Goal: Task Accomplishment & Management: Complete application form

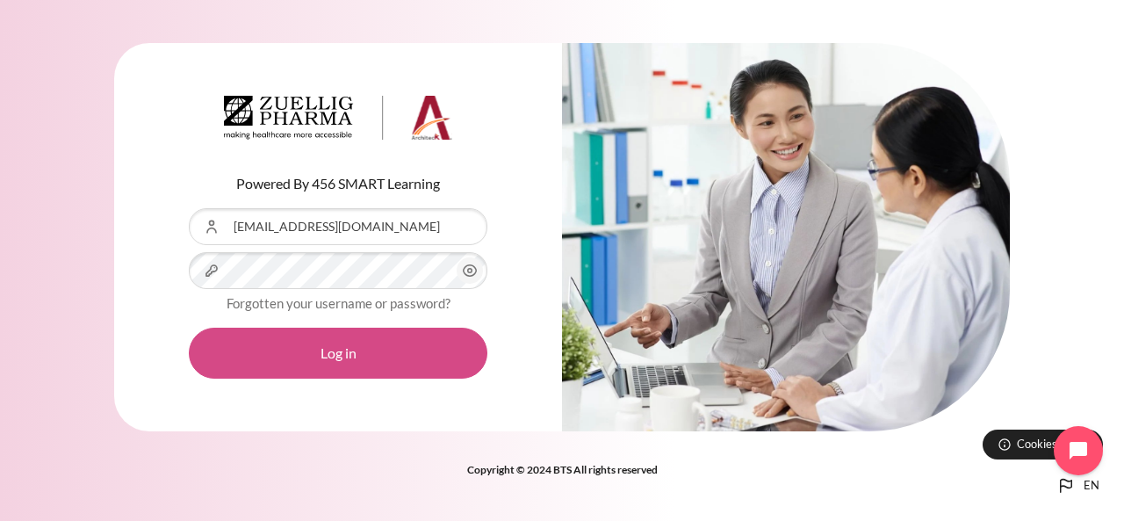
click at [368, 349] on button "Log in" at bounding box center [338, 352] width 298 height 51
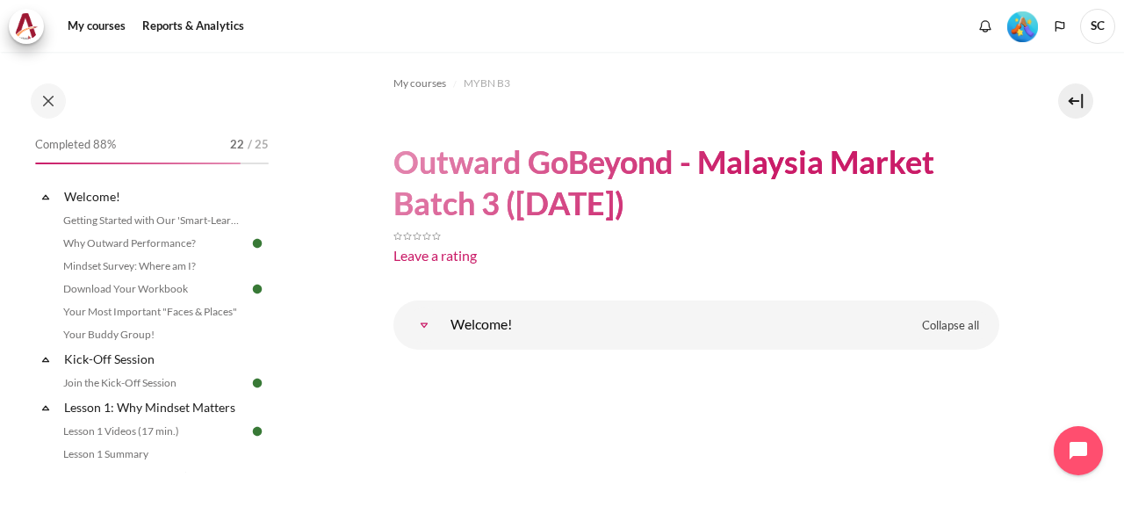
scroll to position [292, 0]
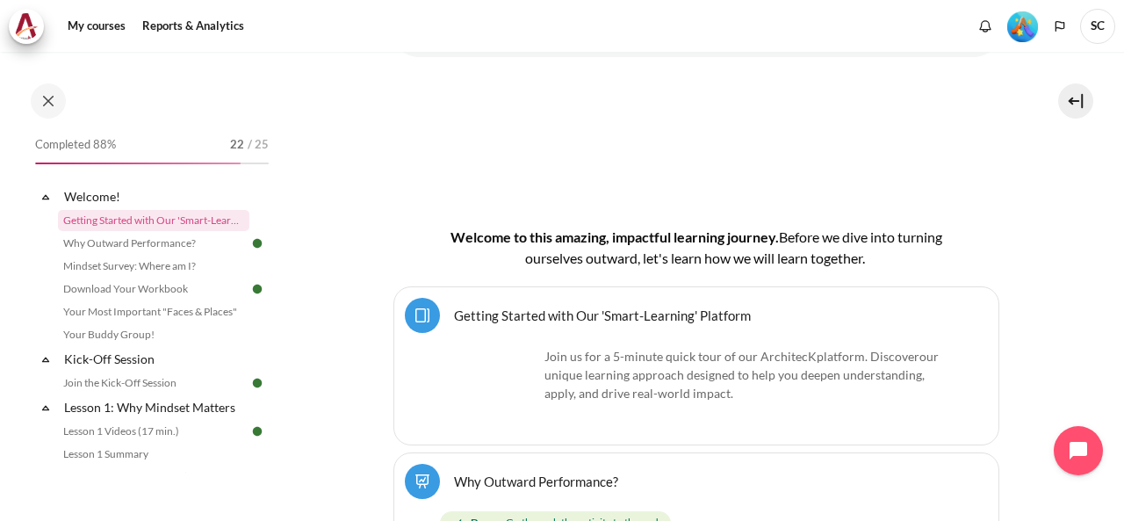
click at [1074, 100] on button at bounding box center [1075, 100] width 35 height 35
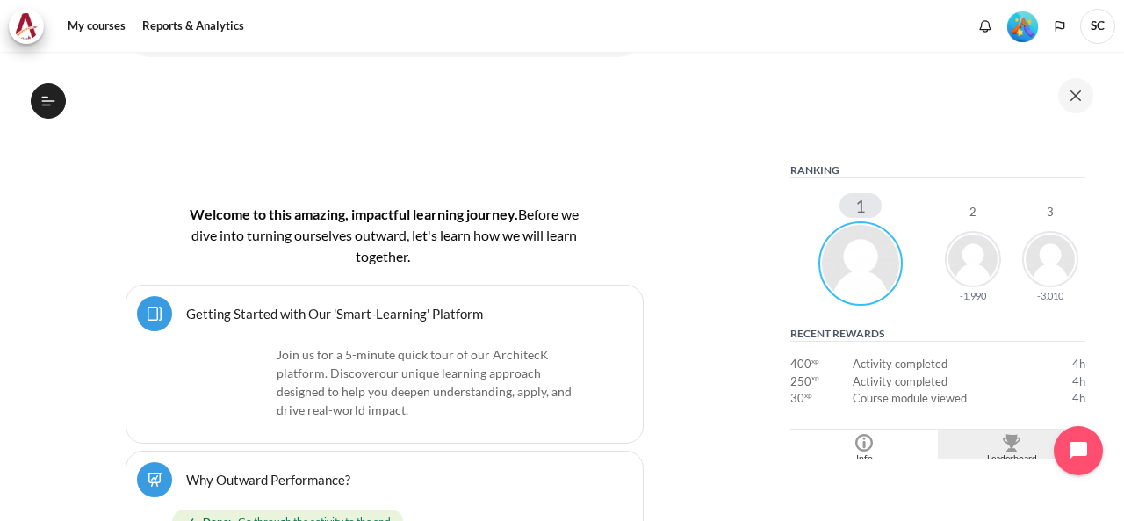
click at [995, 451] on div "Leaderboard" at bounding box center [1011, 458] width 139 height 14
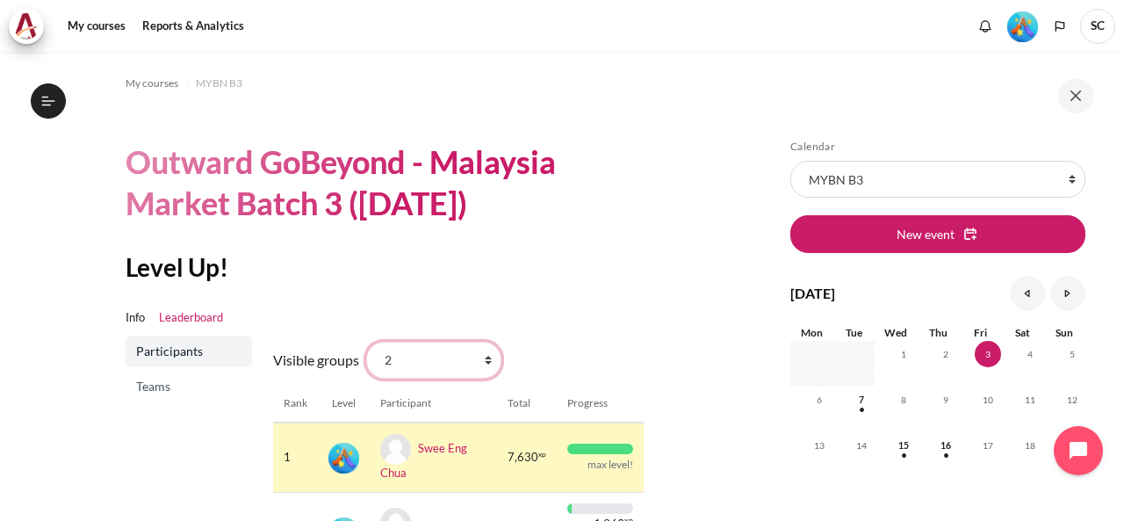
click at [477, 361] on select "All participants 2 1 3 3 4" at bounding box center [433, 359] width 135 height 37
select select "4961"
click at [366, 341] on select "All participants 2 1 3 3 4" at bounding box center [433, 359] width 135 height 37
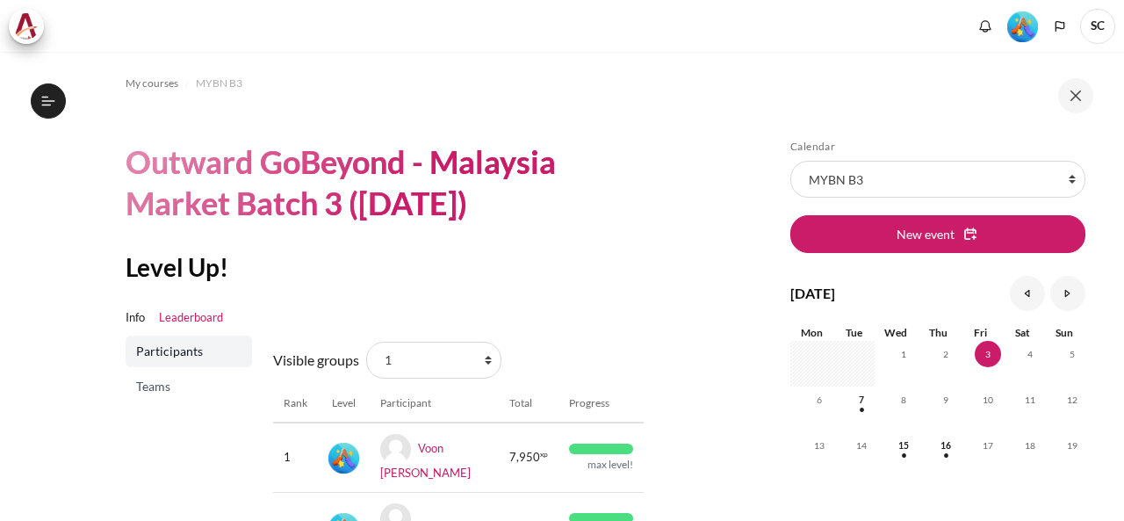
scroll to position [292, 0]
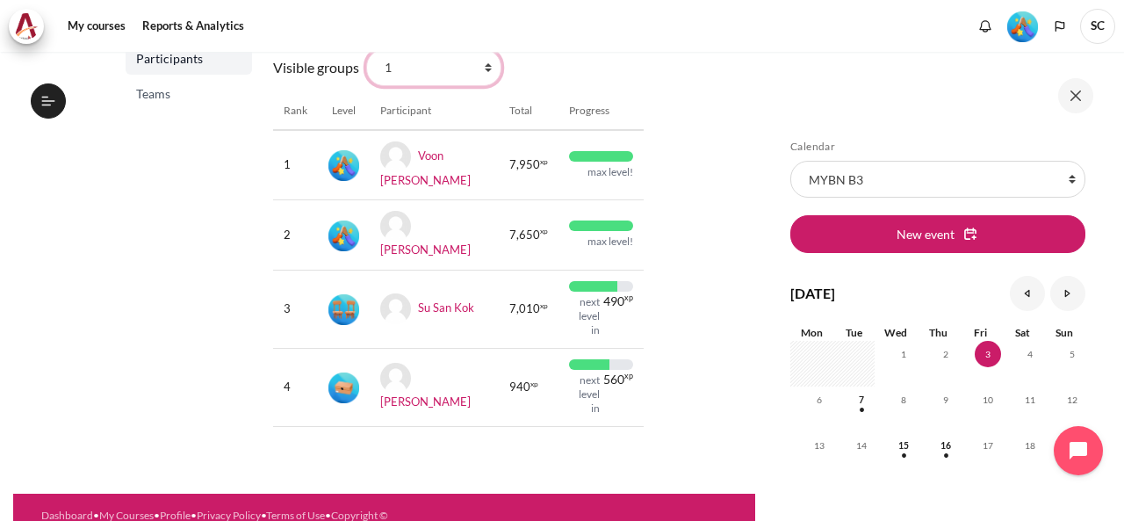
click at [449, 75] on select "All participants 2 1 3 3 4" at bounding box center [433, 67] width 135 height 37
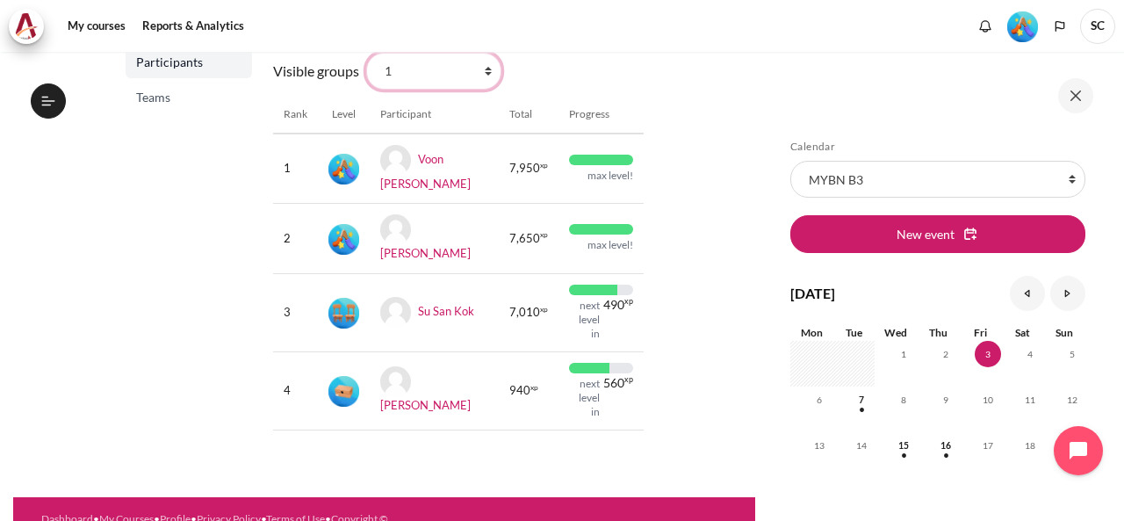
select select "4964"
click at [366, 53] on select "All participants 2 1 3 3 4" at bounding box center [433, 71] width 135 height 37
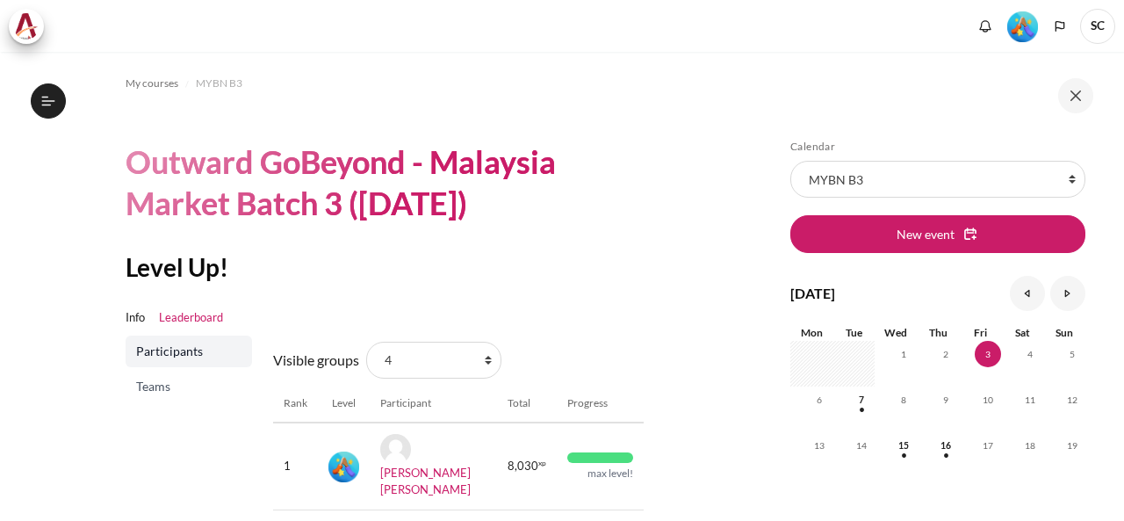
scroll to position [248, 0]
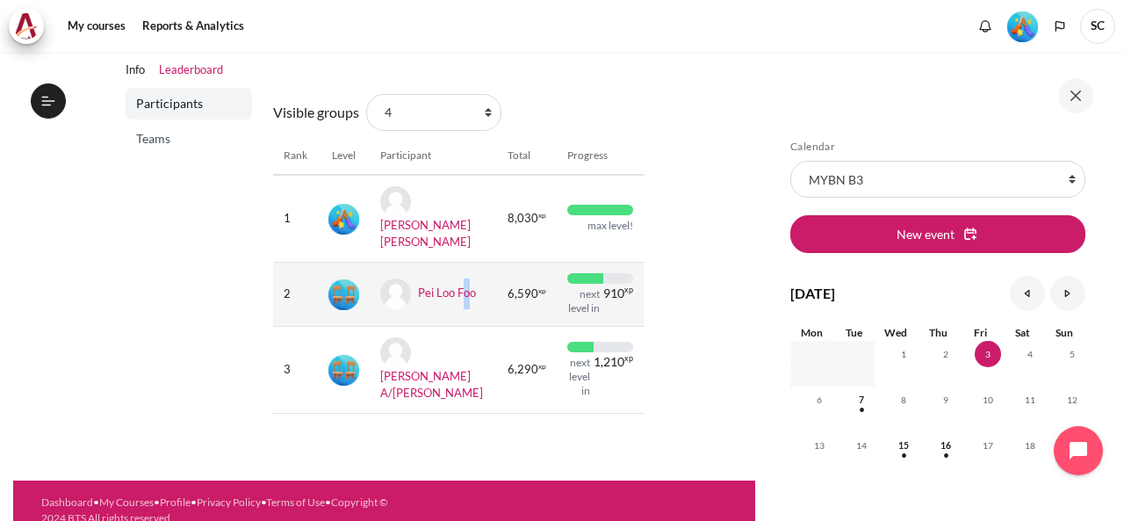
click at [465, 287] on td "Pei Loo Foo" at bounding box center [434, 294] width 128 height 64
click at [507, 296] on td "6,590 xp" at bounding box center [527, 294] width 60 height 64
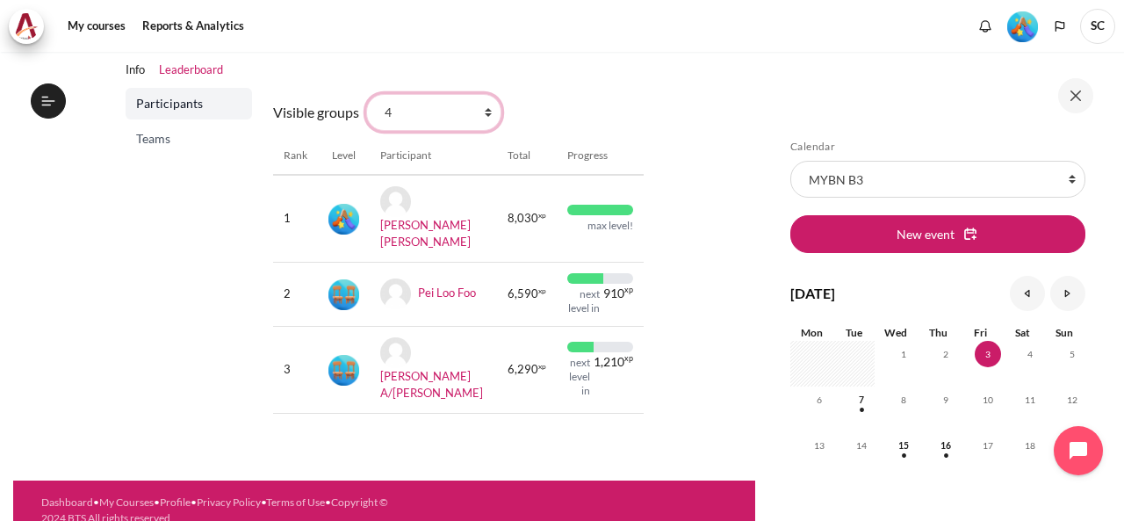
click at [483, 119] on select "All participants 2 1 3 3 4" at bounding box center [433, 112] width 135 height 37
select select "4962"
click at [366, 94] on select "All participants 2 1 3 3 4" at bounding box center [433, 112] width 135 height 37
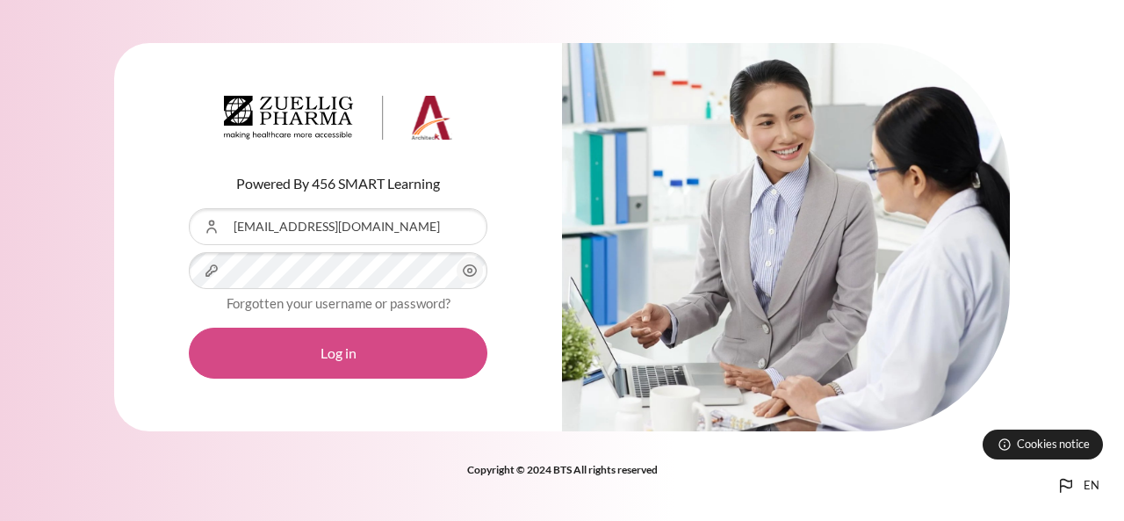
click at [325, 333] on button "Log in" at bounding box center [338, 352] width 298 height 51
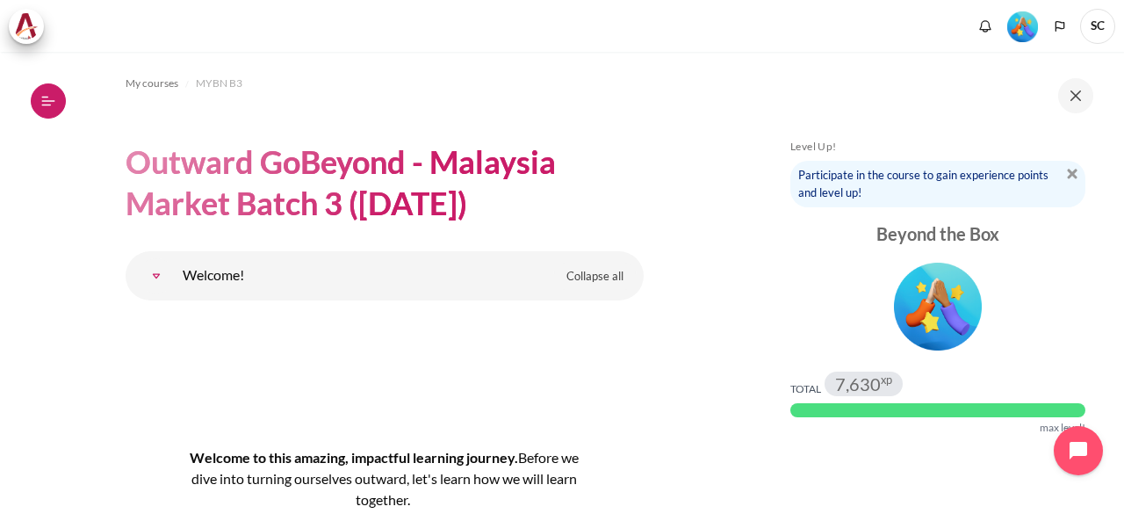
click at [53, 99] on icon at bounding box center [48, 101] width 16 height 16
click at [54, 106] on icon at bounding box center [48, 101] width 16 height 16
click at [52, 98] on icon at bounding box center [48, 101] width 16 height 16
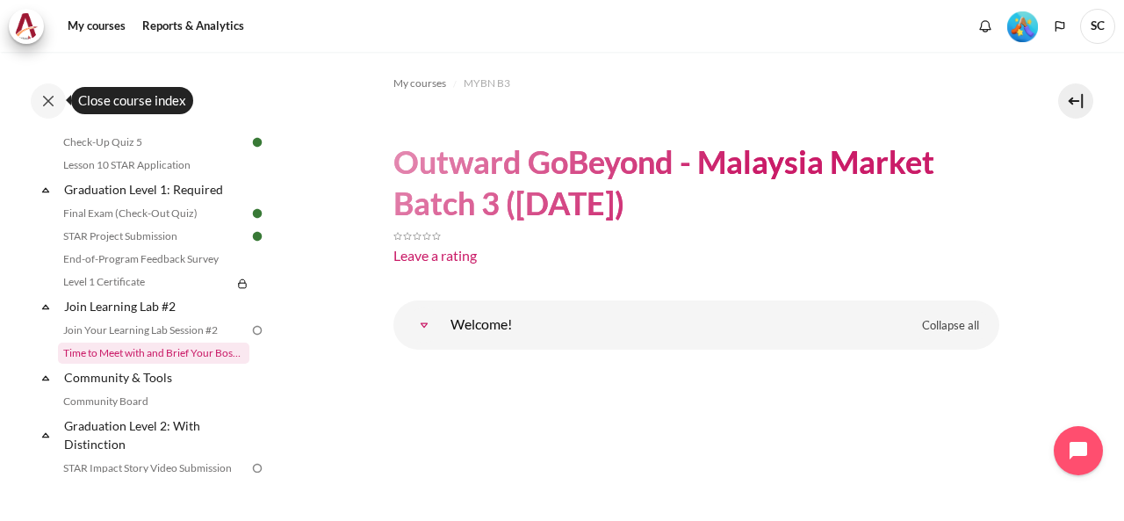
scroll to position [1756, 0]
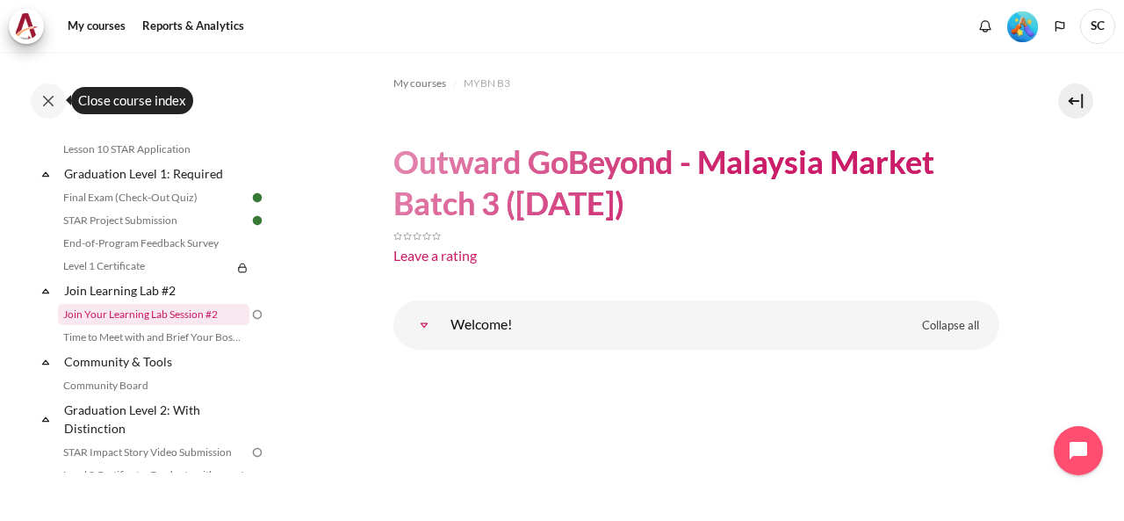
click at [223, 325] on link "Join Your Learning Lab Session #2" at bounding box center [153, 314] width 191 height 21
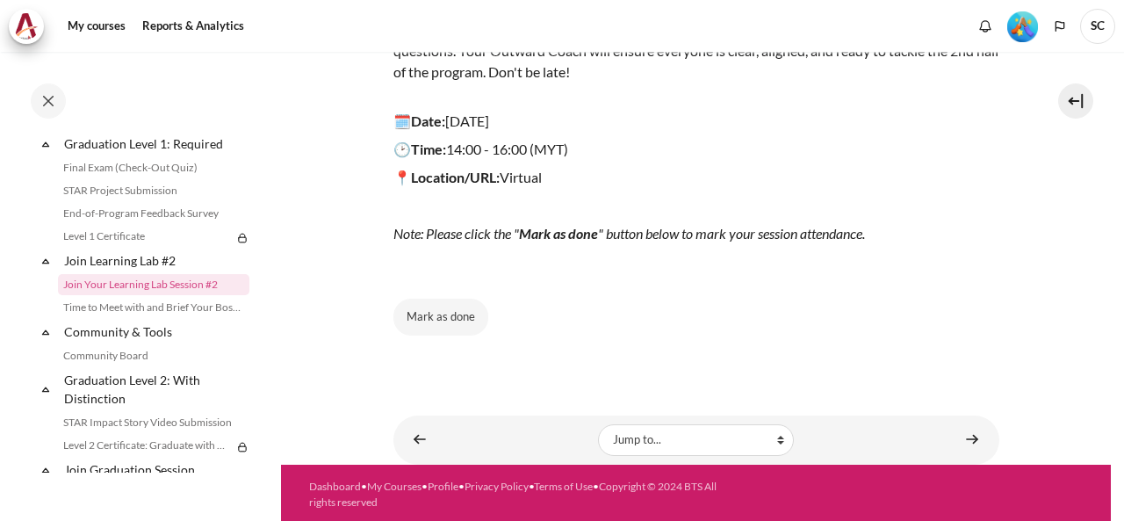
scroll to position [302, 0]
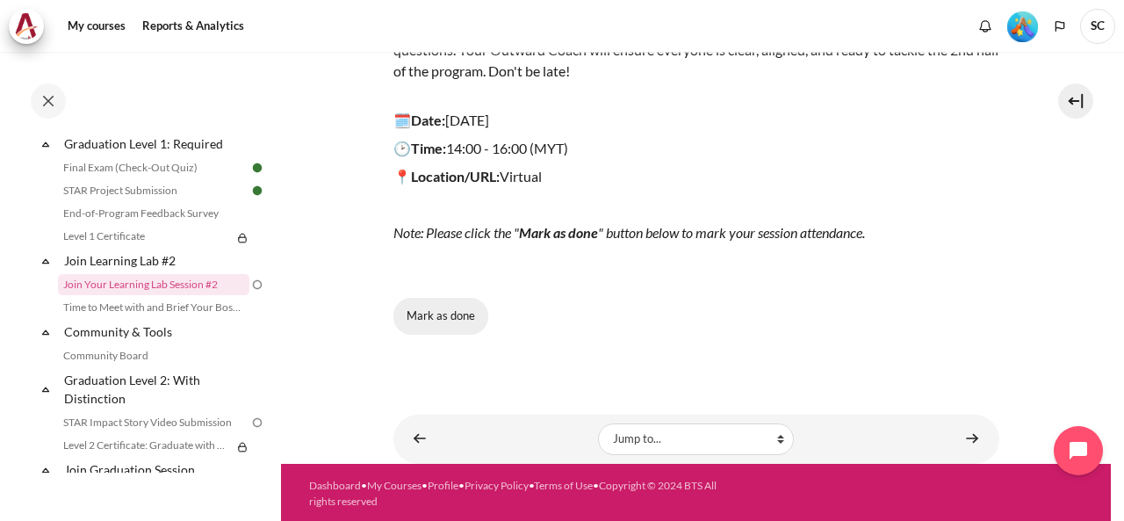
click at [460, 316] on button "Mark as done" at bounding box center [440, 316] width 95 height 37
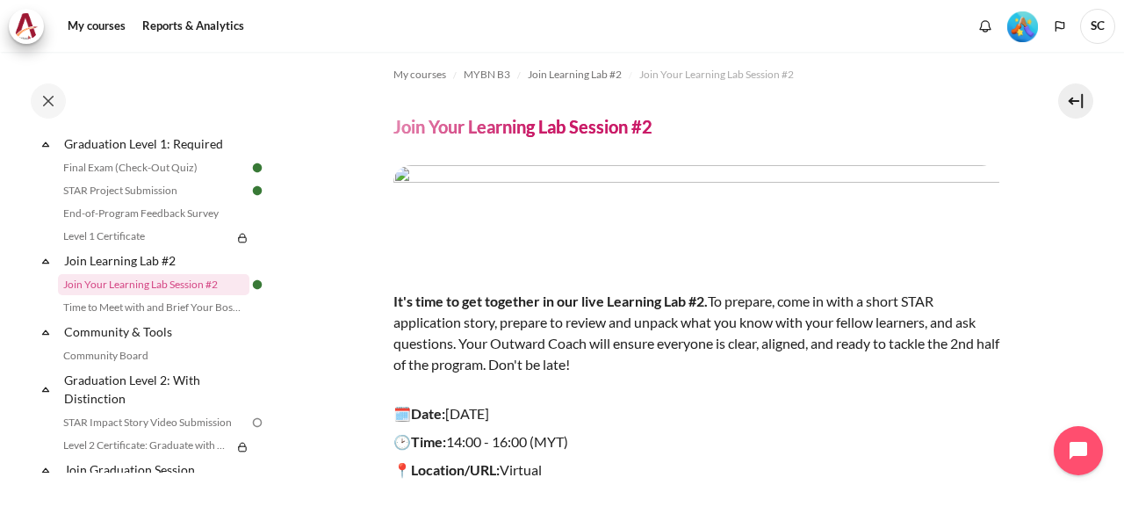
scroll to position [0, 0]
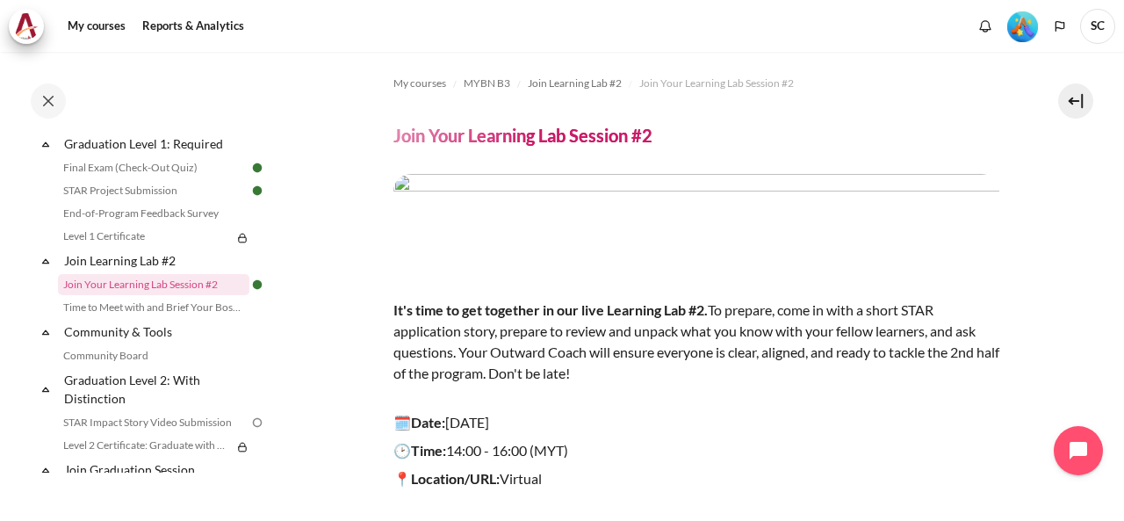
click at [1069, 109] on button at bounding box center [1075, 100] width 35 height 35
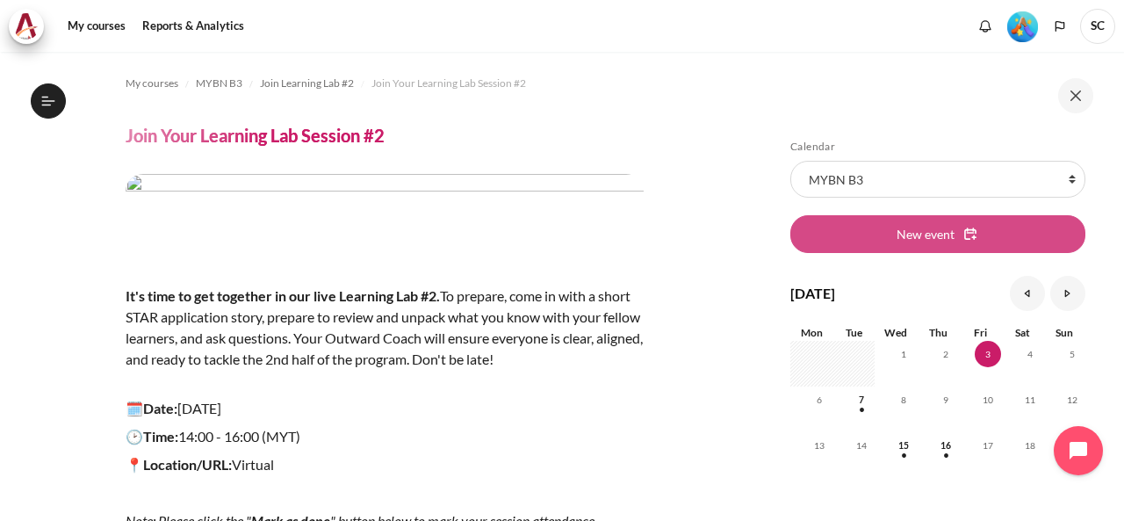
scroll to position [165, 0]
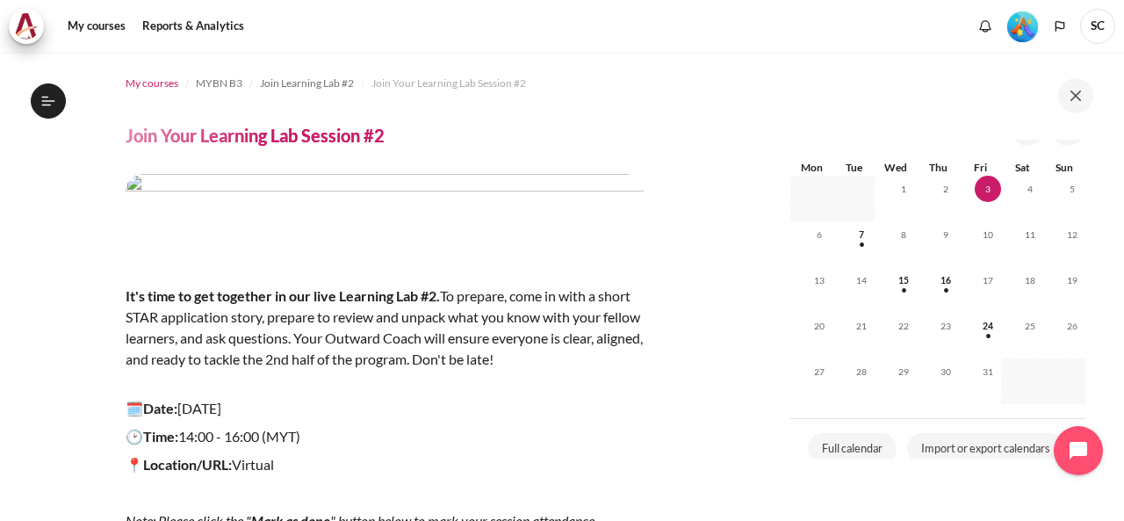
click at [147, 85] on span "My courses" at bounding box center [152, 83] width 53 height 16
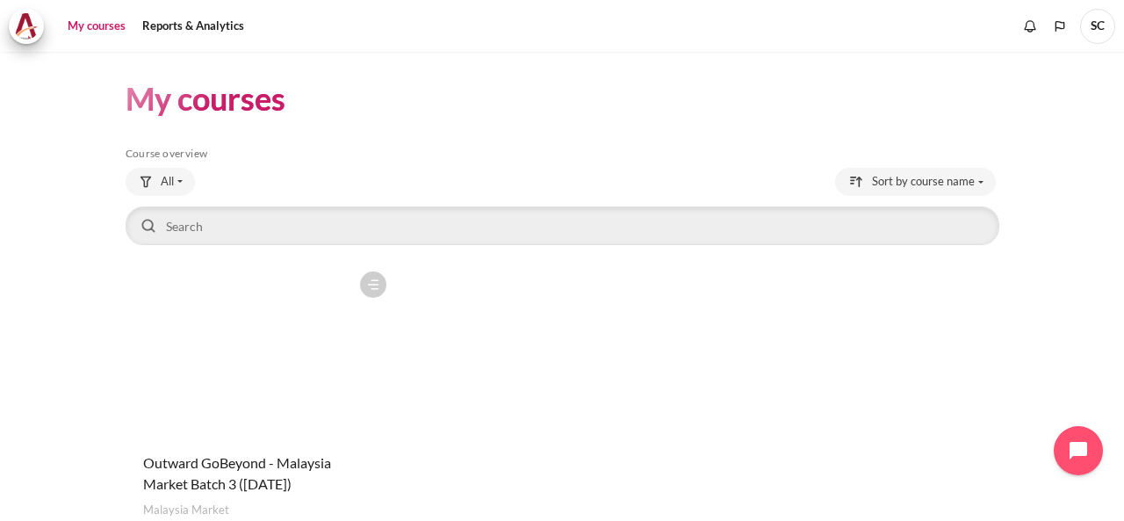
click at [234, 298] on figure "Content" at bounding box center [261, 350] width 270 height 176
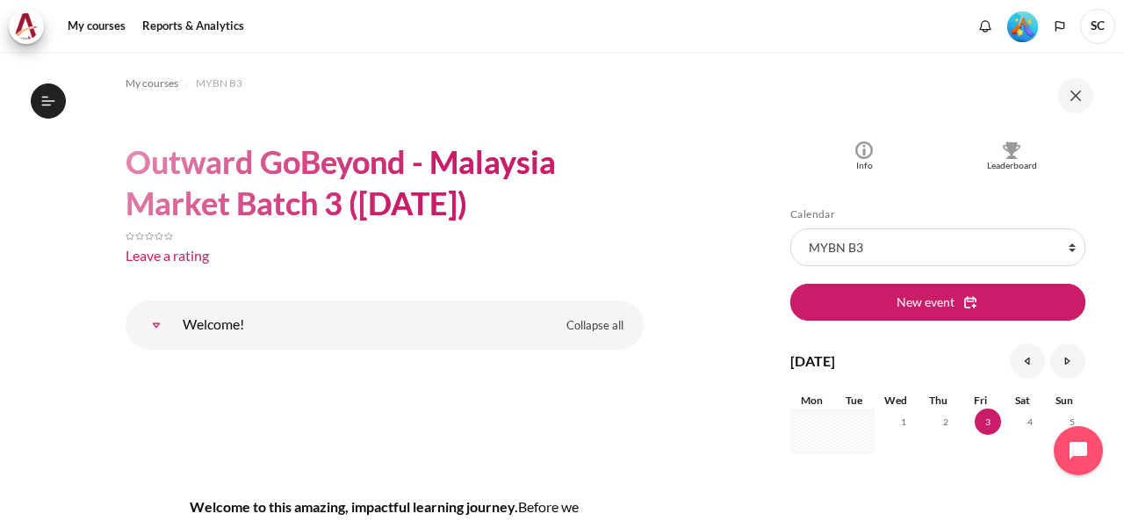
scroll to position [292, 0]
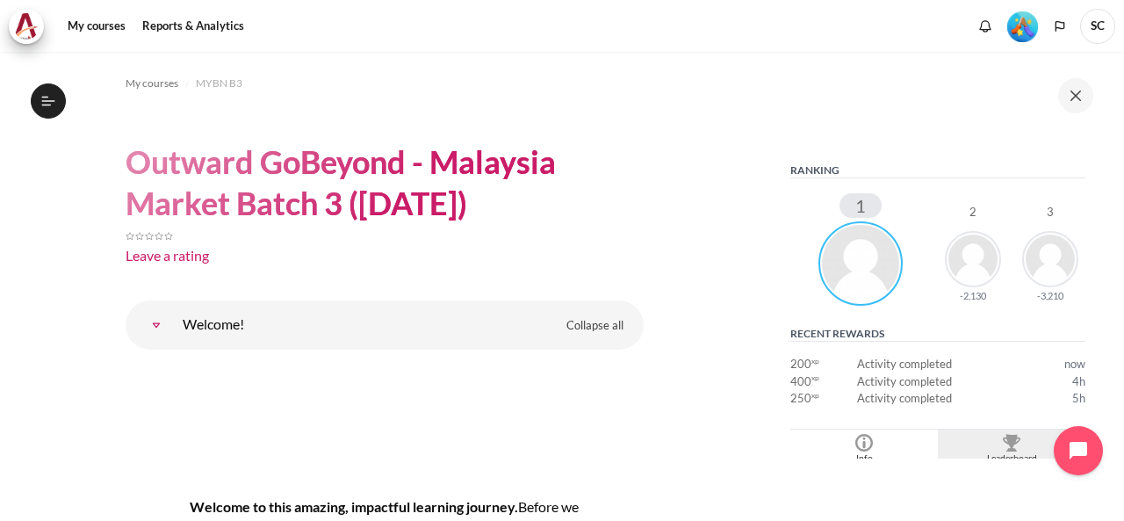
click at [1005, 451] on div "Leaderboard" at bounding box center [1011, 458] width 139 height 14
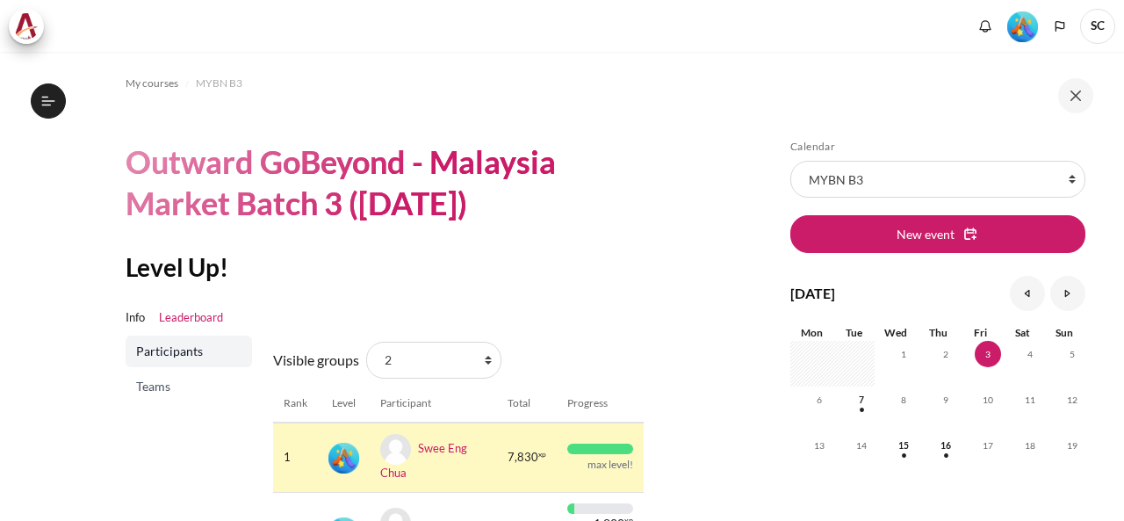
scroll to position [292, 0]
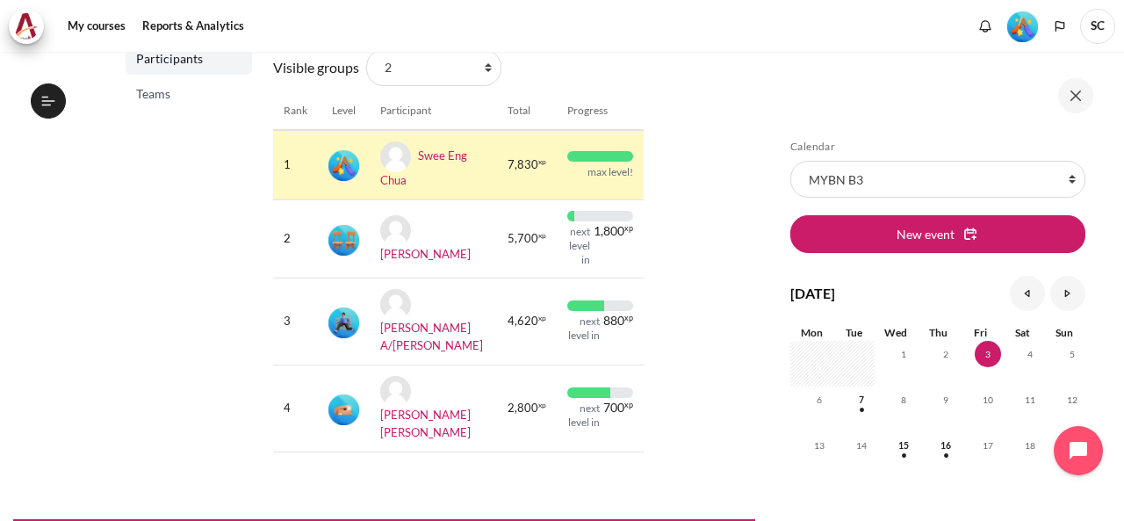
click at [1022, 30] on img "Level #5" at bounding box center [1022, 26] width 31 height 31
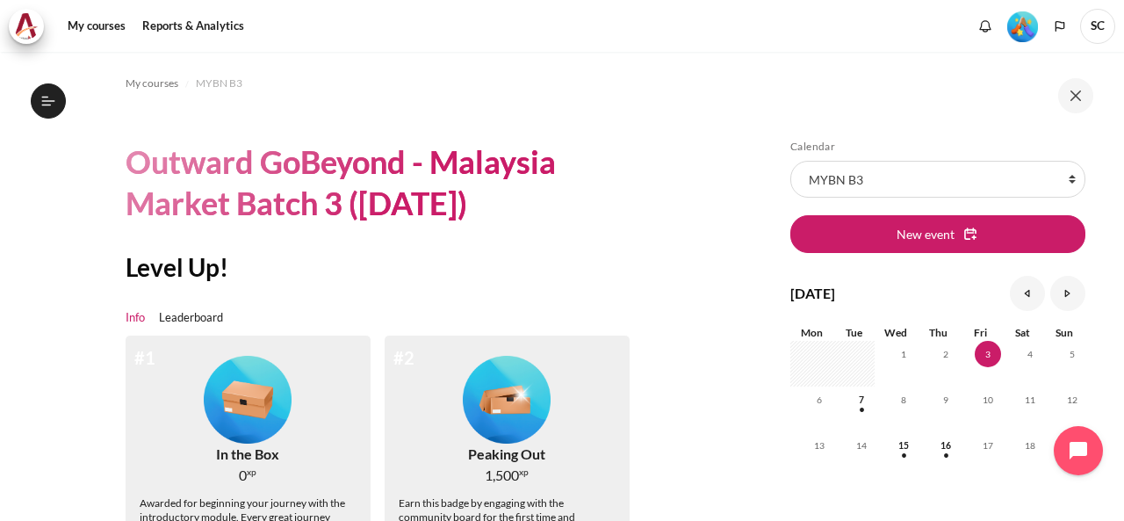
click at [48, 101] on icon at bounding box center [48, 101] width 16 height 16
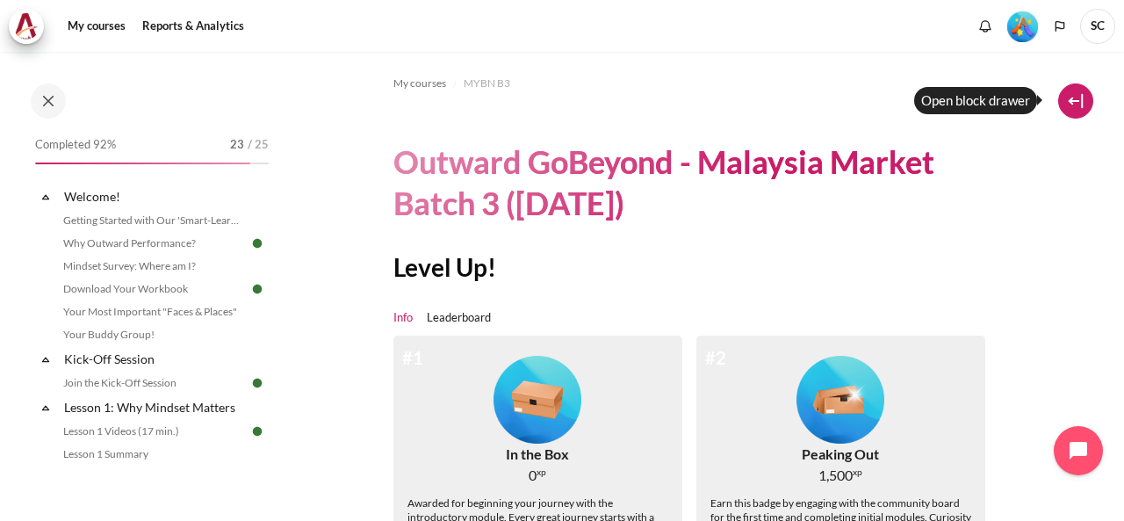
click at [1077, 103] on button at bounding box center [1075, 100] width 35 height 35
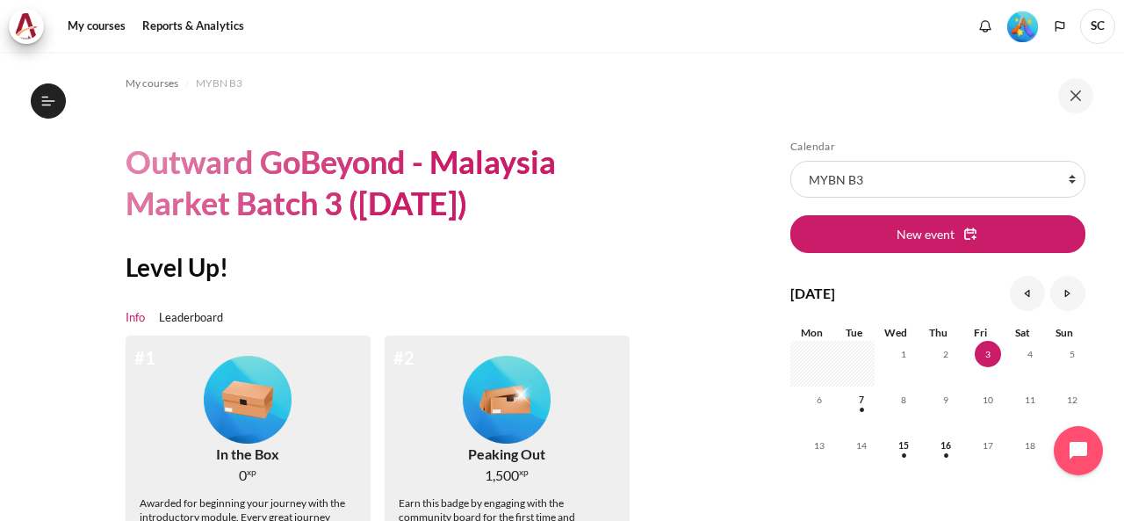
click at [1074, 102] on button at bounding box center [1075, 95] width 35 height 35
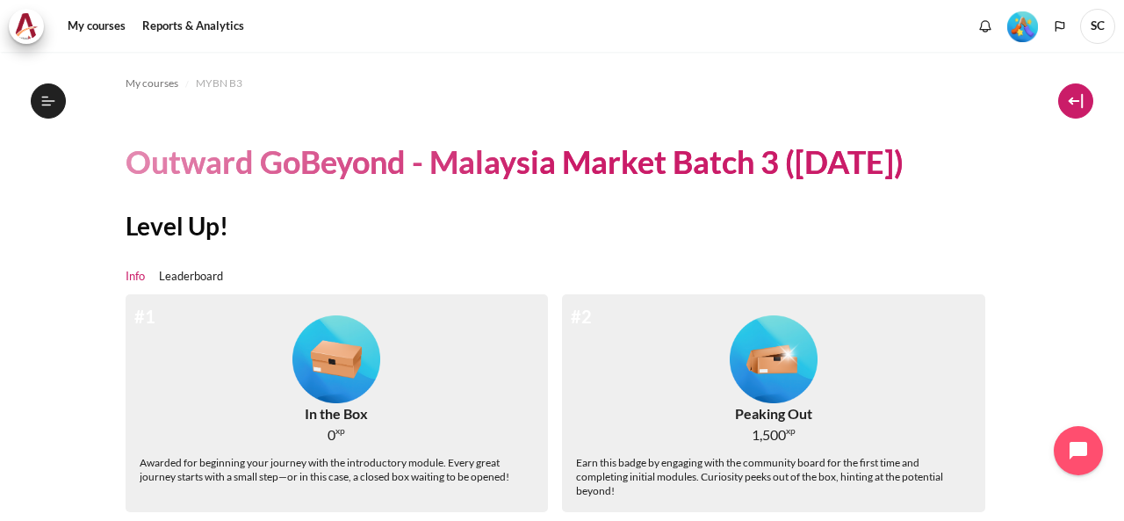
click at [1078, 101] on button at bounding box center [1075, 100] width 35 height 35
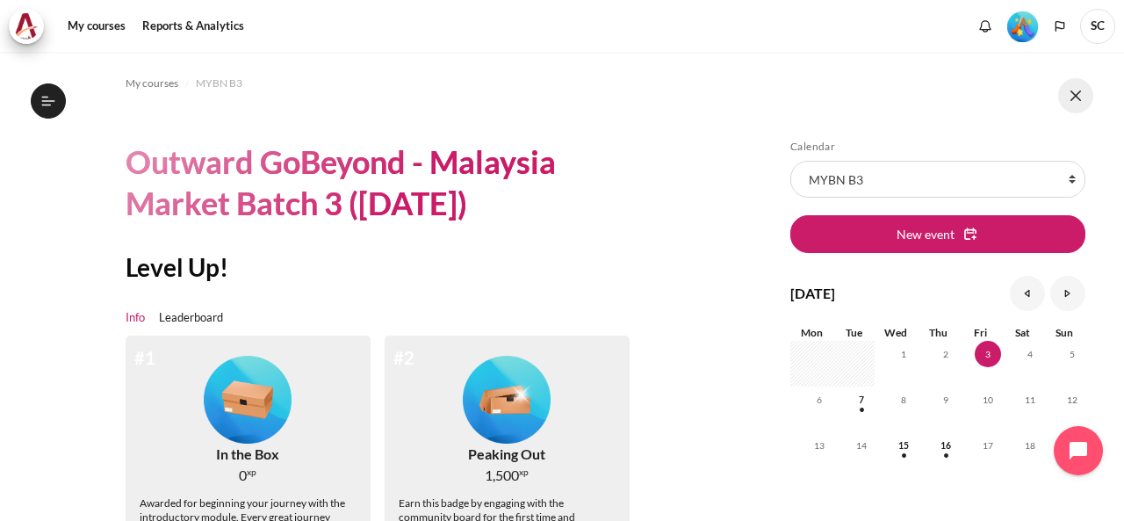
click at [1073, 90] on button at bounding box center [1075, 95] width 35 height 35
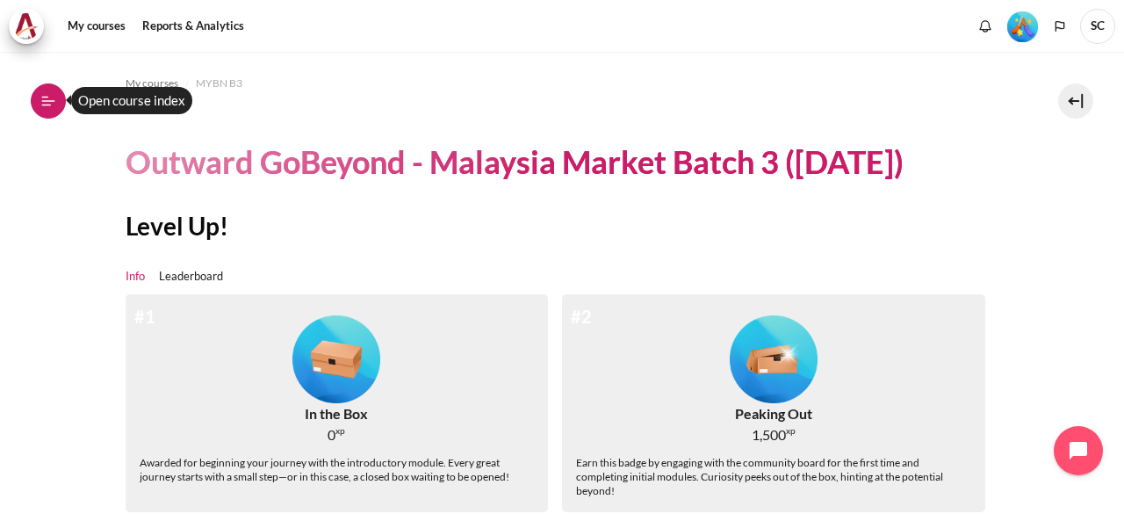
click at [51, 103] on icon at bounding box center [48, 101] width 16 height 16
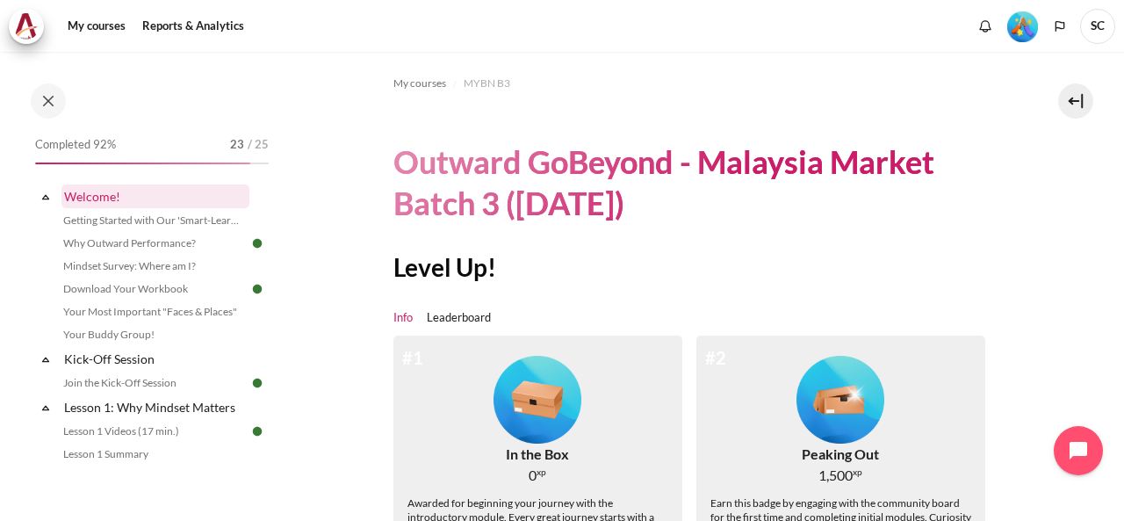
click at [111, 201] on link "Welcome!" at bounding box center [155, 196] width 188 height 24
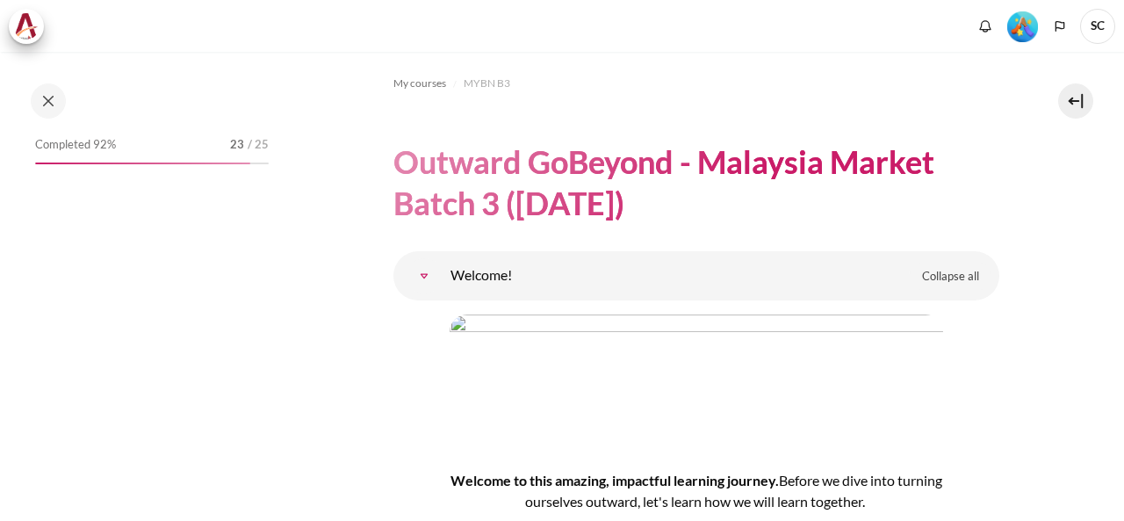
scroll to position [146, 0]
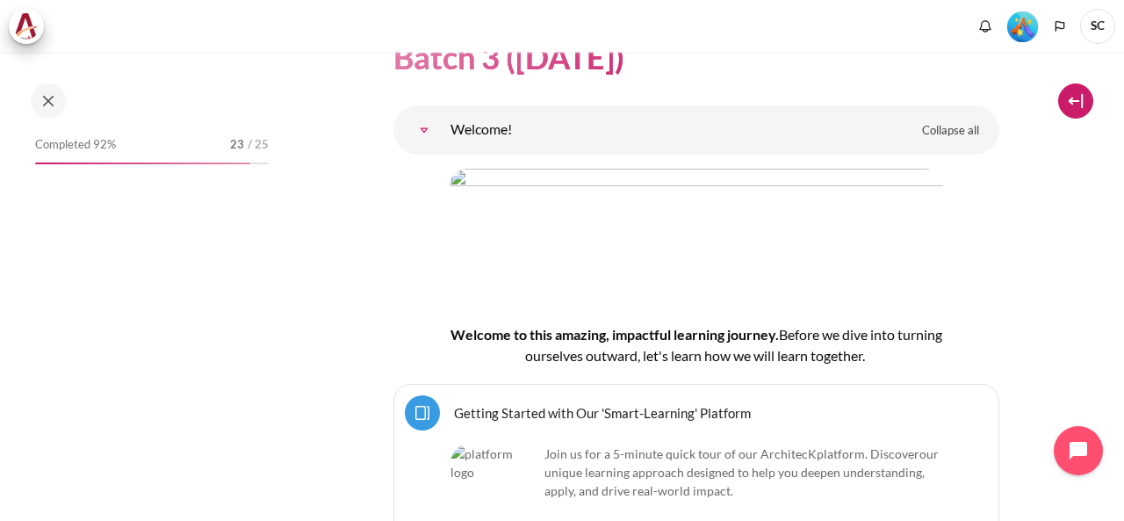
click at [1067, 109] on button at bounding box center [1075, 100] width 35 height 35
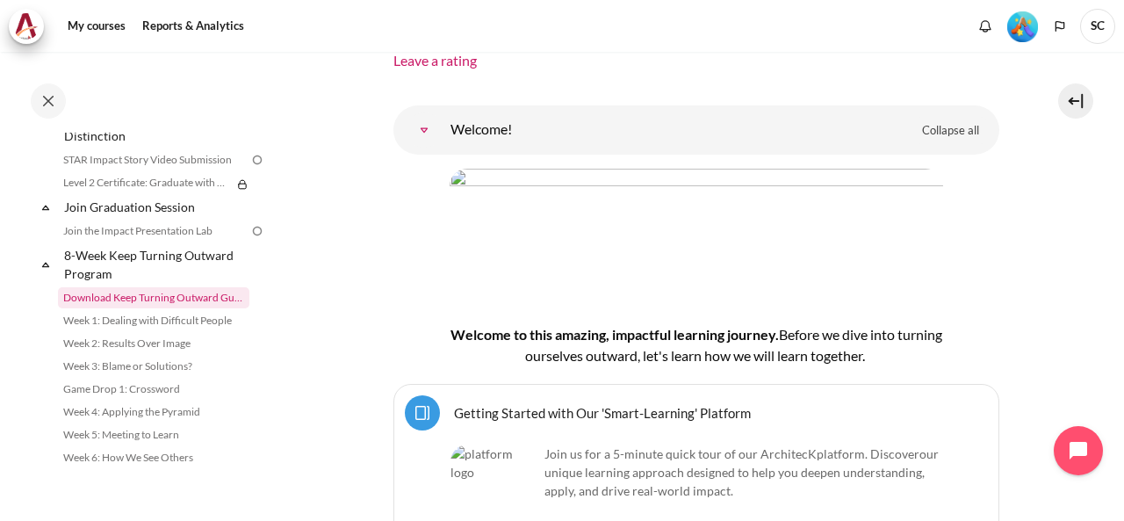
scroll to position [1756, 0]
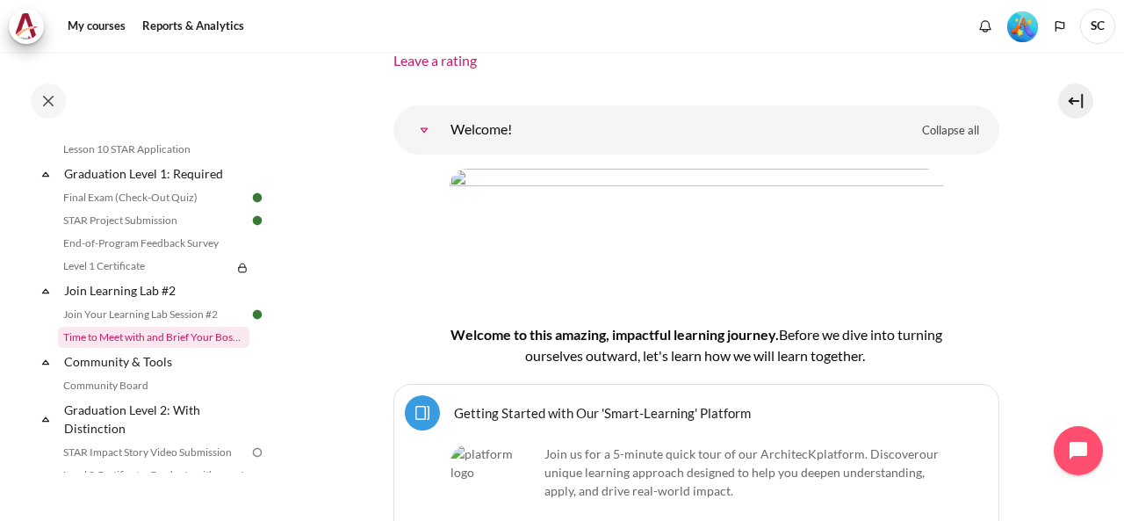
click at [209, 348] on link "Time to Meet with and Brief Your Boss #2" at bounding box center [153, 337] width 191 height 21
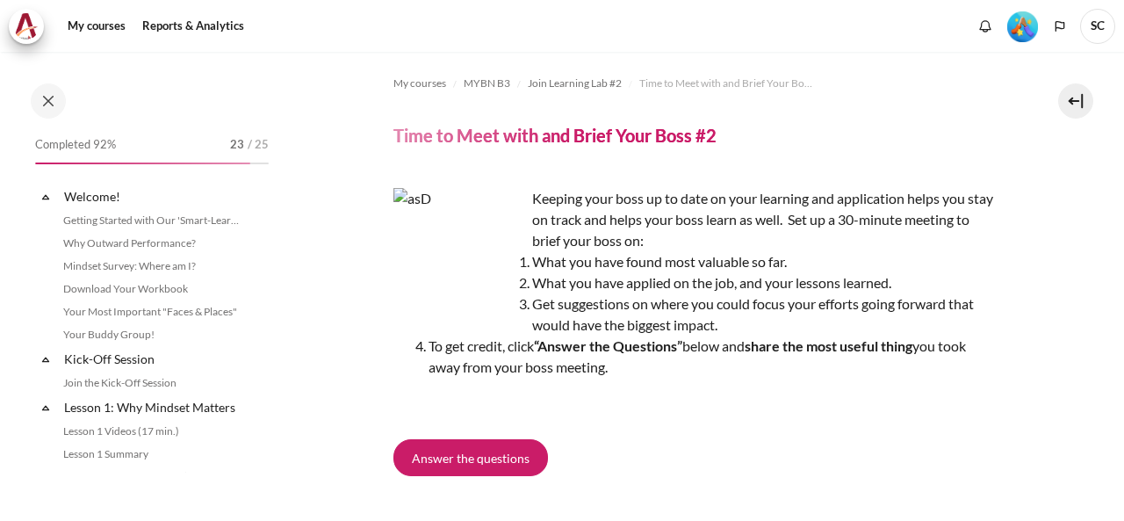
scroll to position [1808, 0]
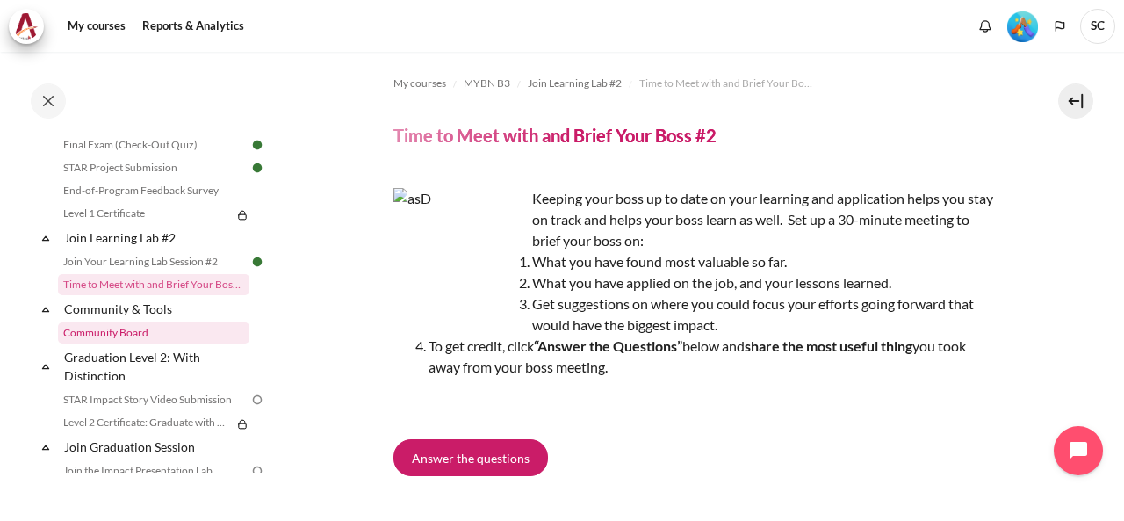
click at [177, 343] on link "Community Board" at bounding box center [153, 332] width 191 height 21
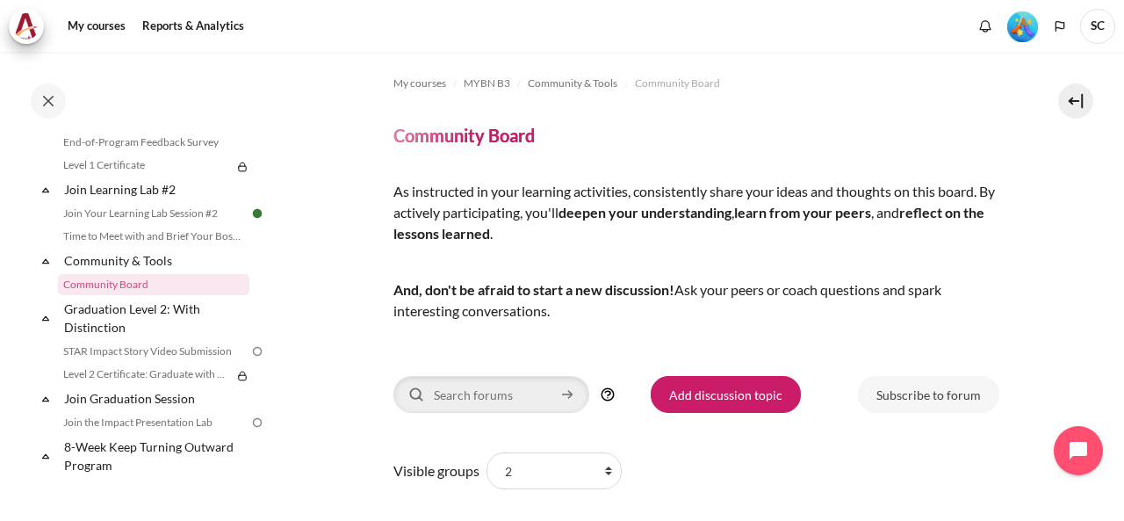
scroll to position [212, 0]
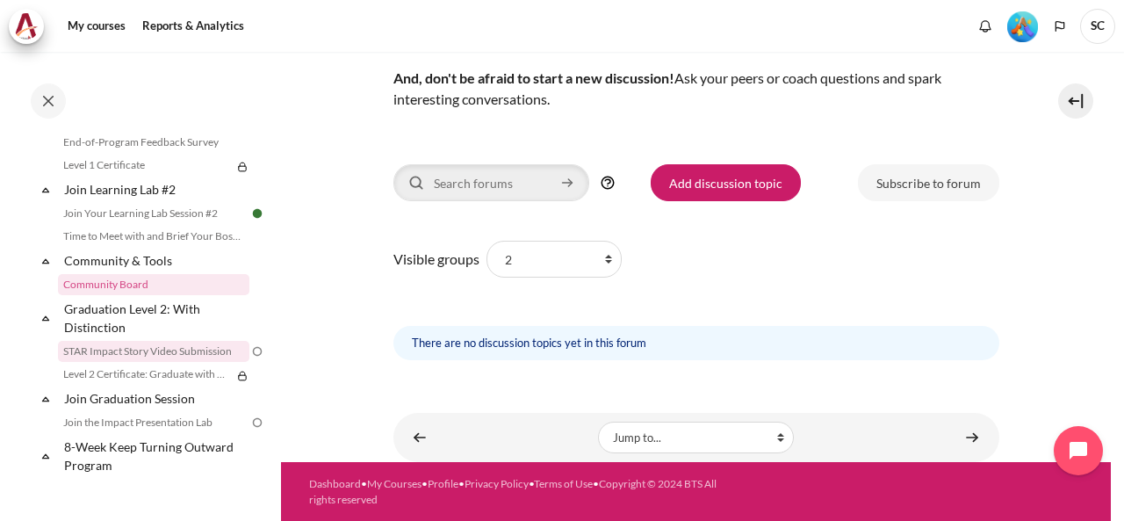
click at [189, 362] on link "STAR Impact Story Video Submission" at bounding box center [153, 351] width 191 height 21
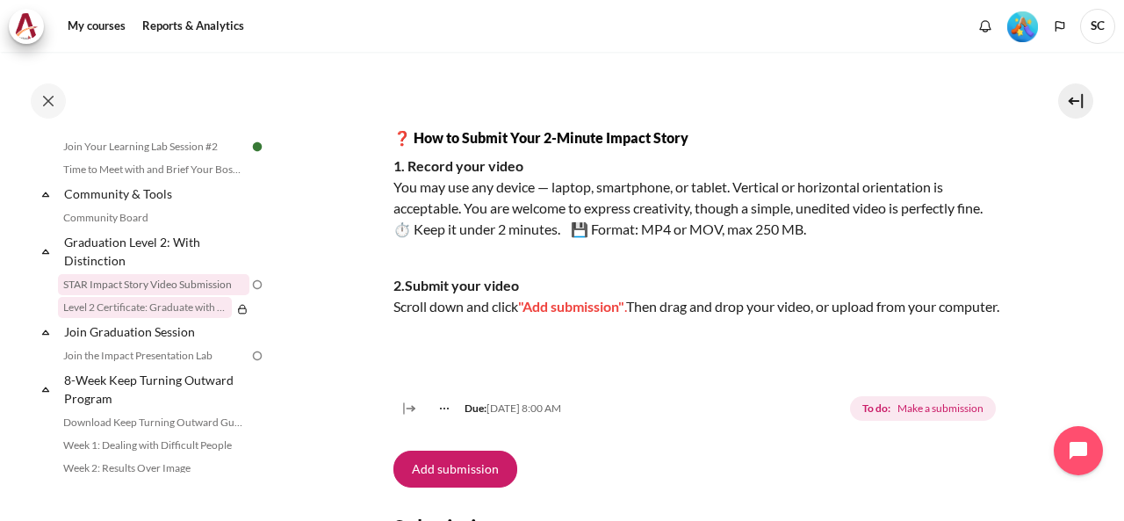
scroll to position [1631, 0]
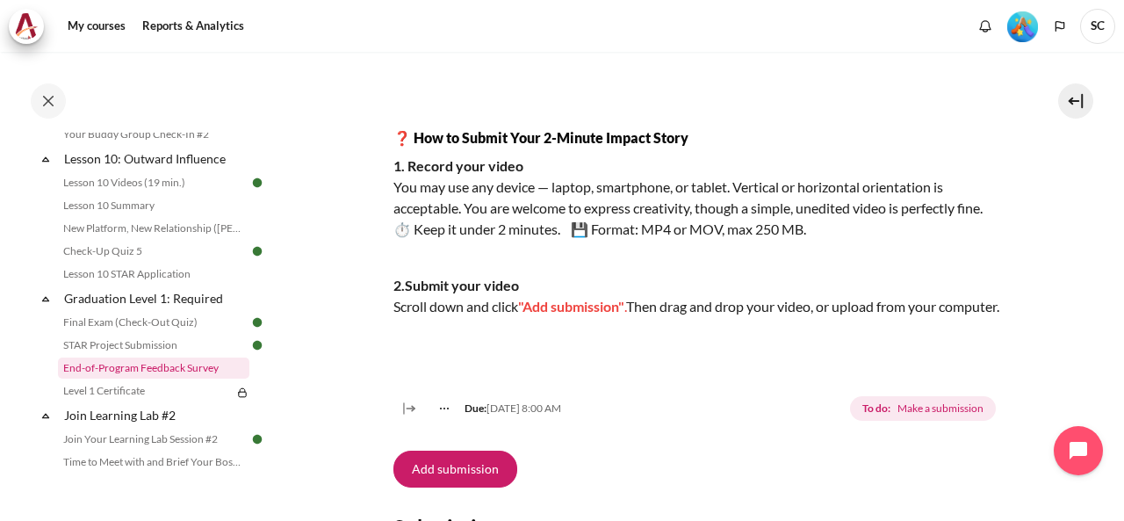
click at [127, 378] on link "End-of-Program Feedback Survey" at bounding box center [153, 367] width 191 height 21
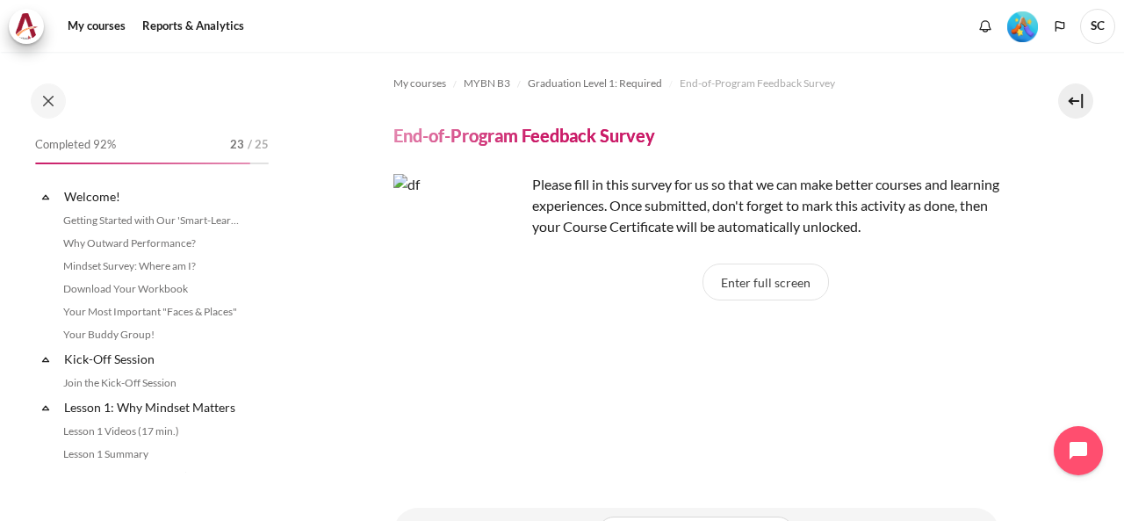
scroll to position [1714, 0]
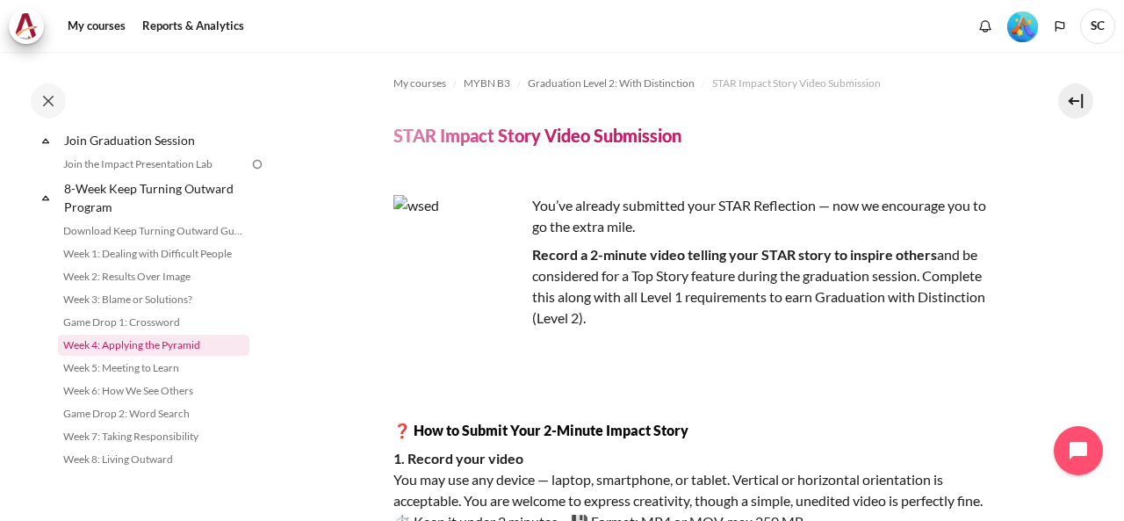
scroll to position [1840, 0]
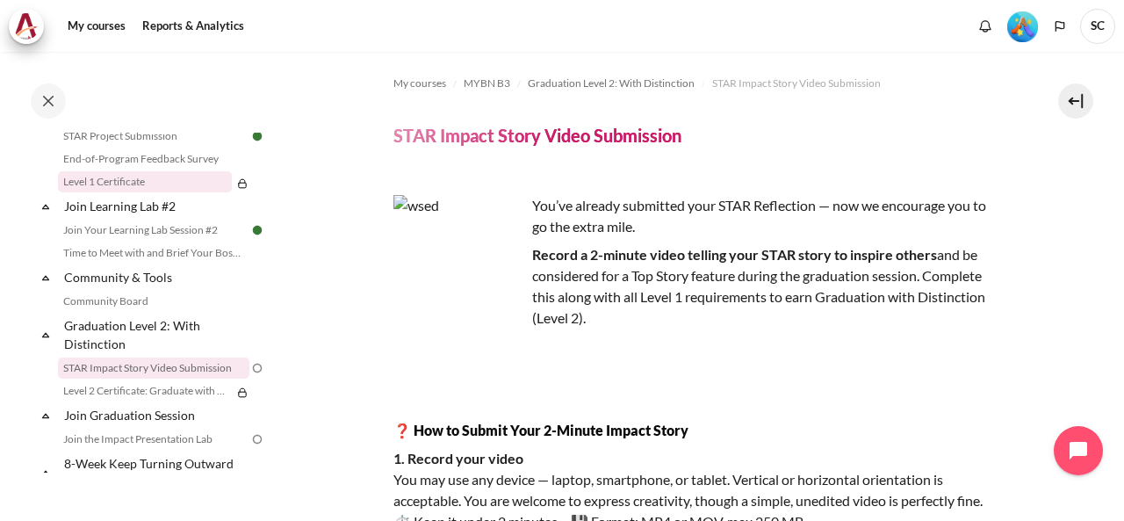
click at [202, 192] on link "Level 1 Certificate" at bounding box center [145, 181] width 174 height 21
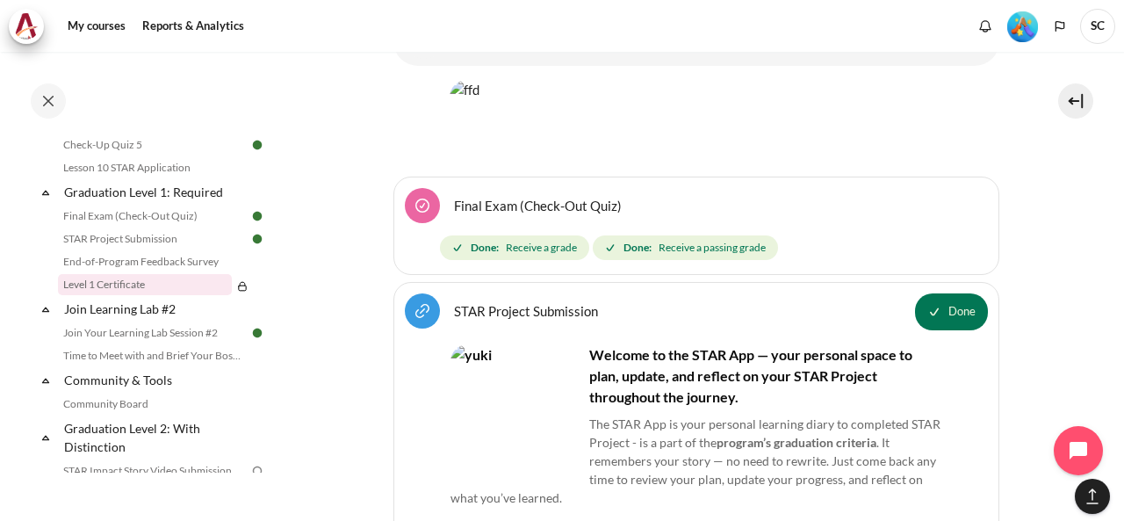
scroll to position [2268, 0]
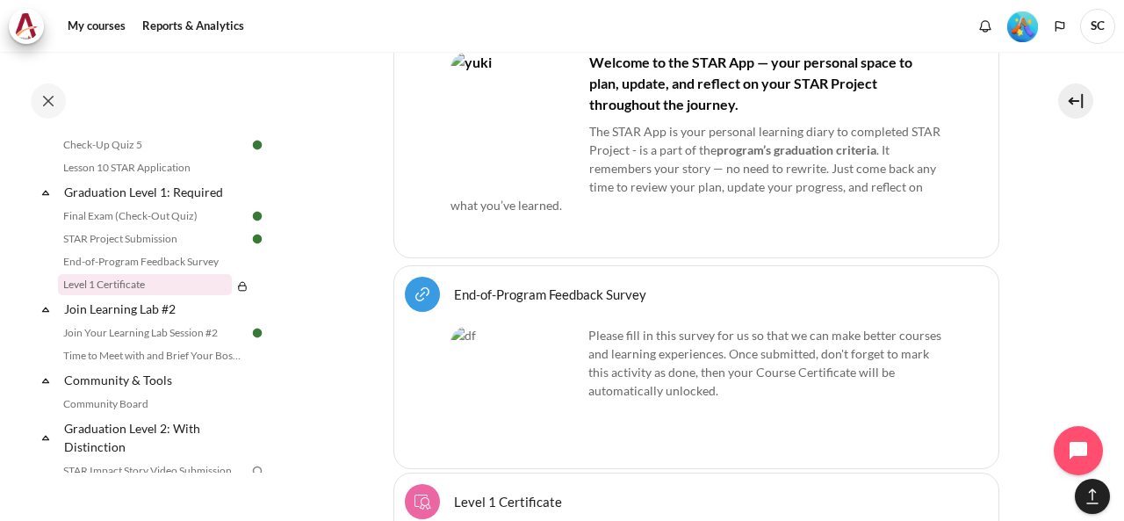
click at [553, 336] on img "Content" at bounding box center [516, 392] width 132 height 132
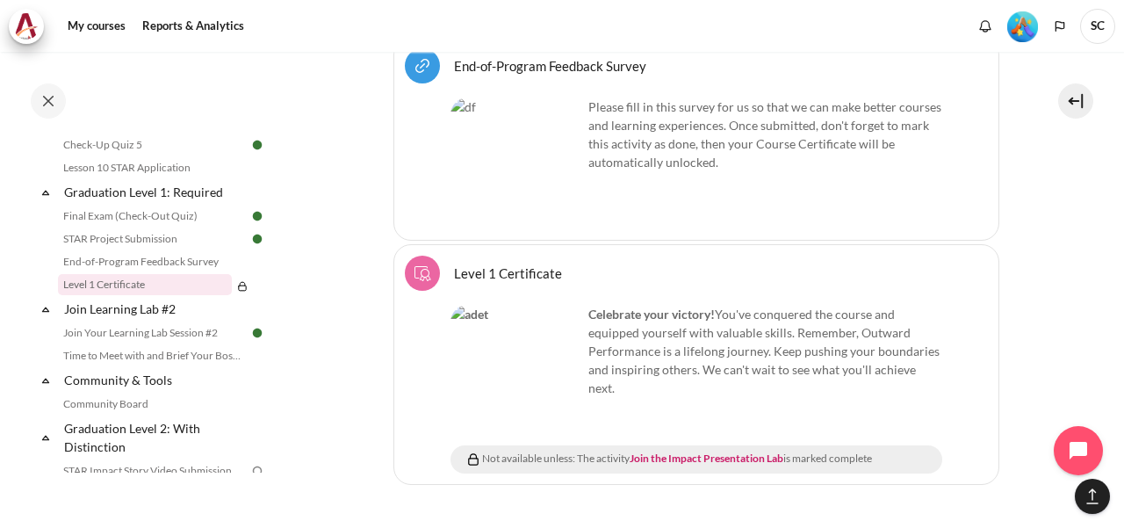
scroll to position [2204, 0]
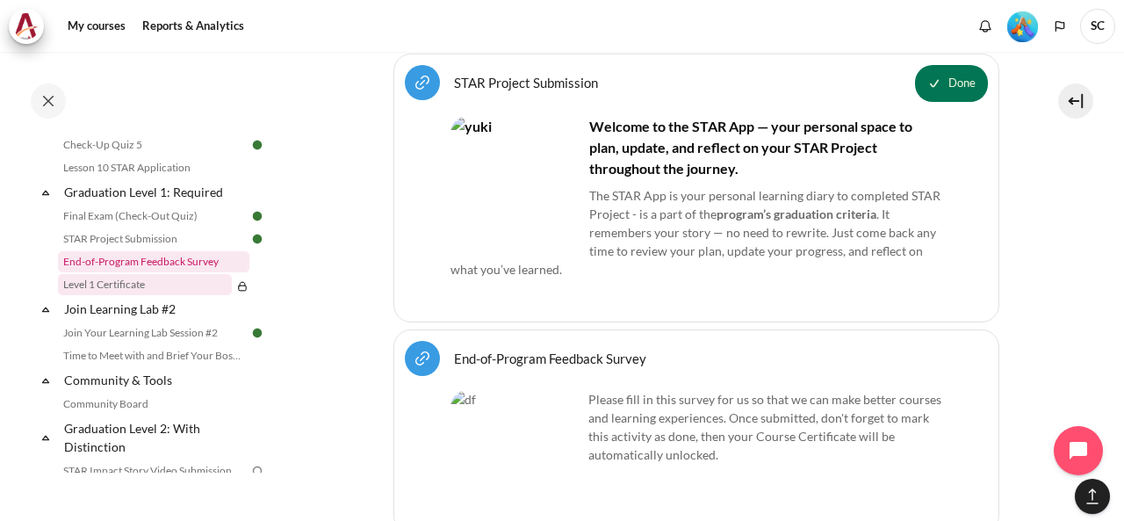
click at [180, 272] on link "End-of-Program Feedback Survey" at bounding box center [153, 261] width 191 height 21
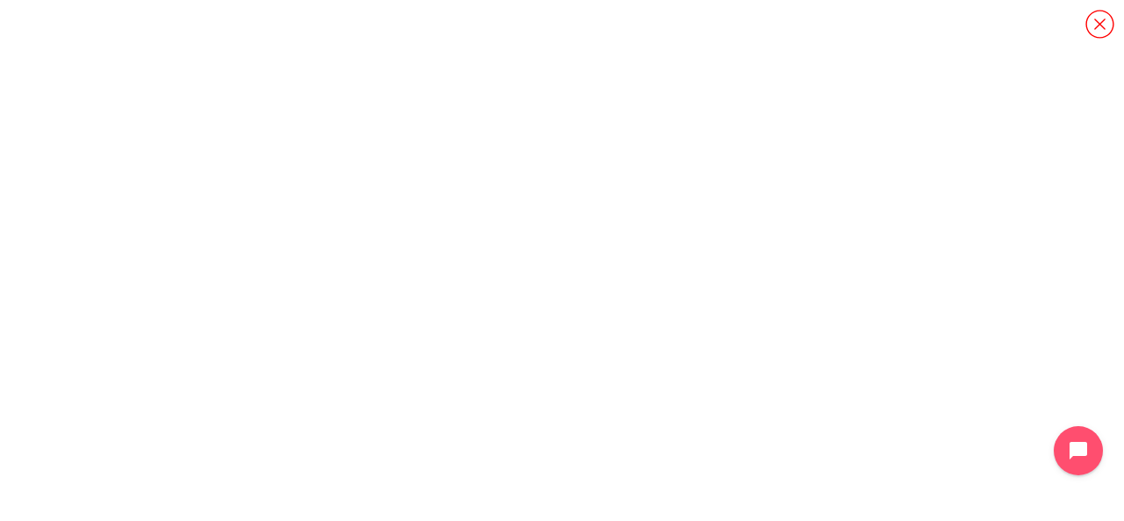
scroll to position [1714, 0]
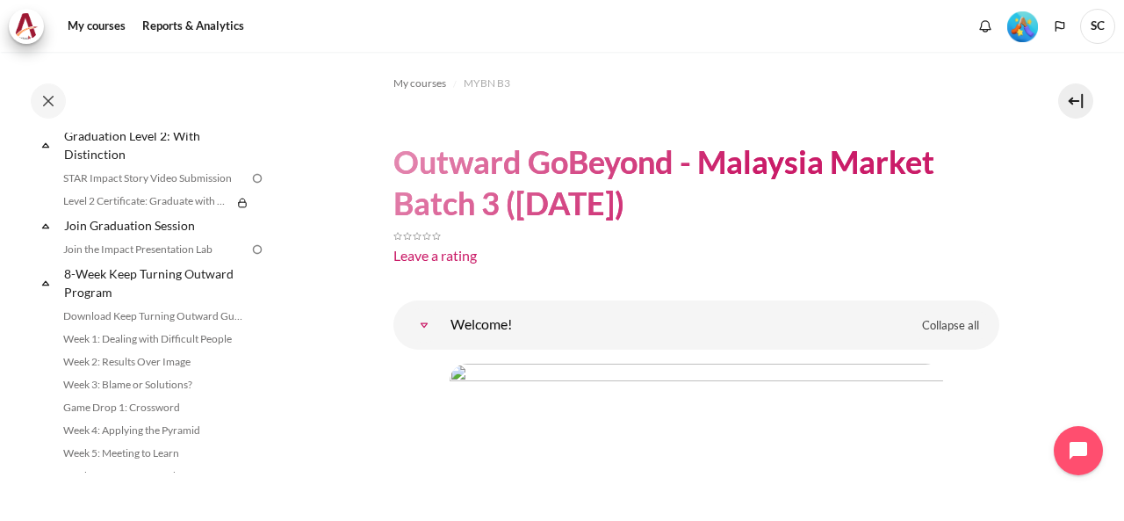
scroll to position [1737, 0]
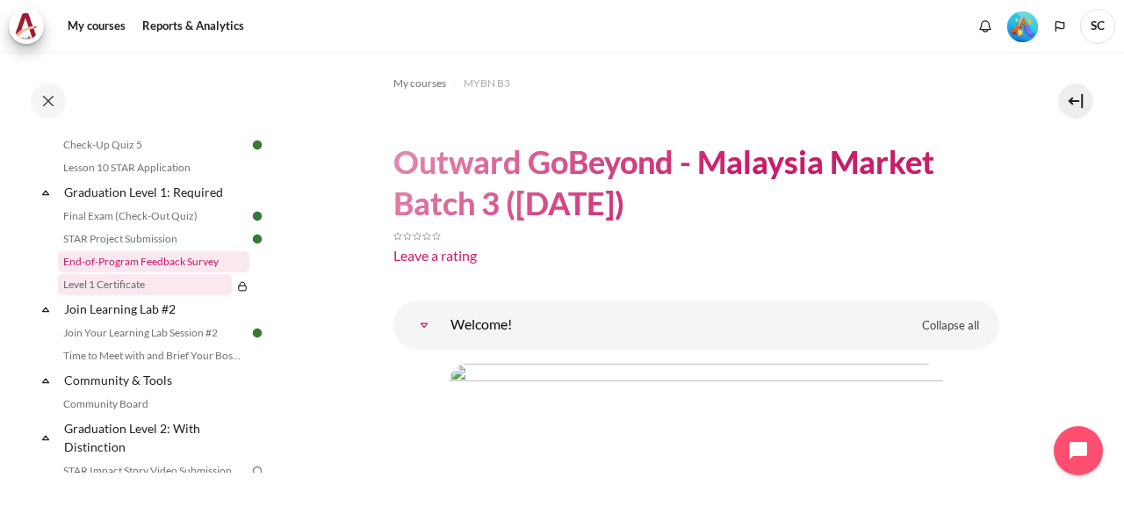
click at [205, 272] on link "End-of-Program Feedback Survey" at bounding box center [153, 261] width 191 height 21
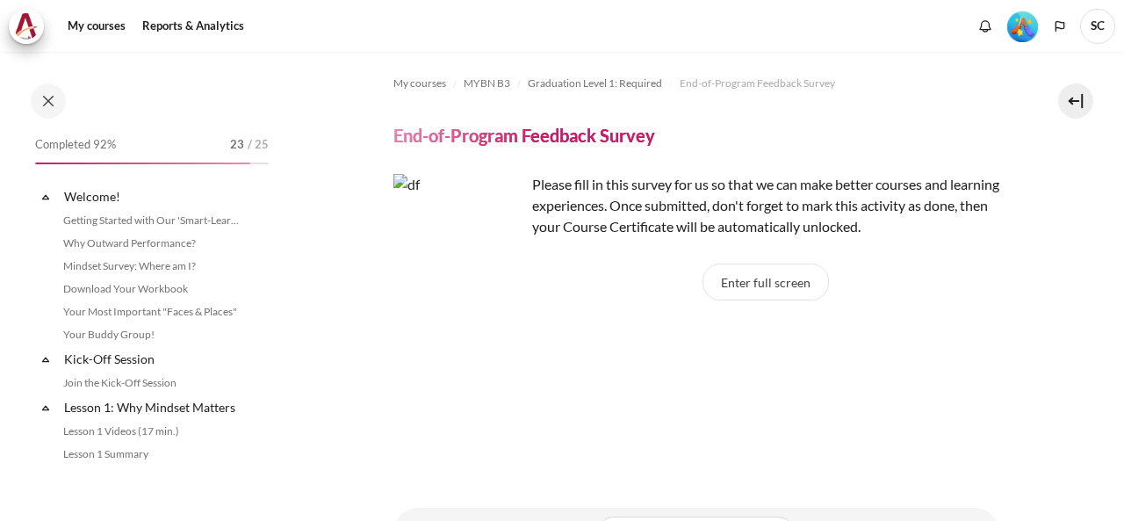
scroll to position [1714, 0]
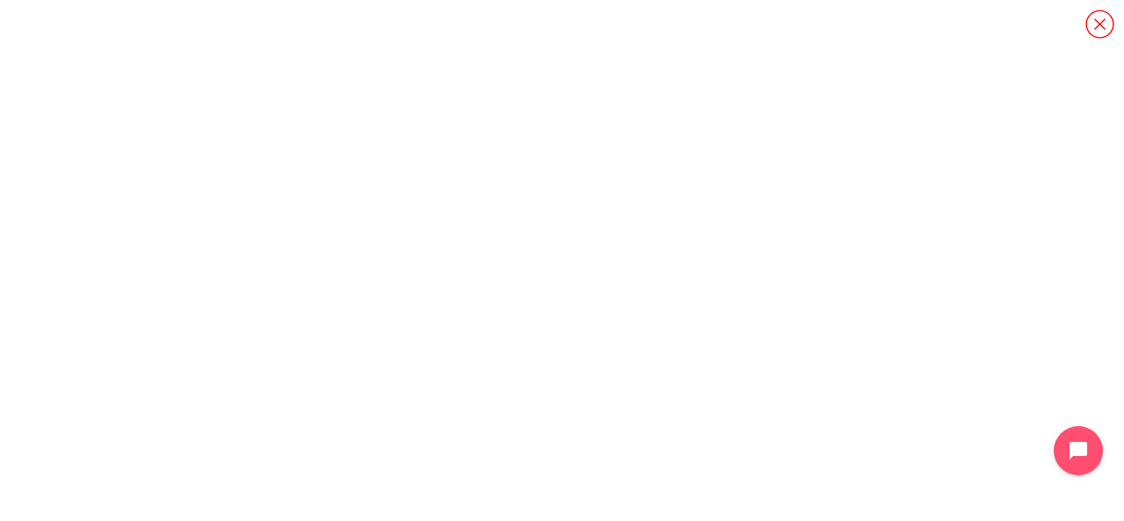
click at [1096, 25] on icon "Content" at bounding box center [1099, 24] width 31 height 31
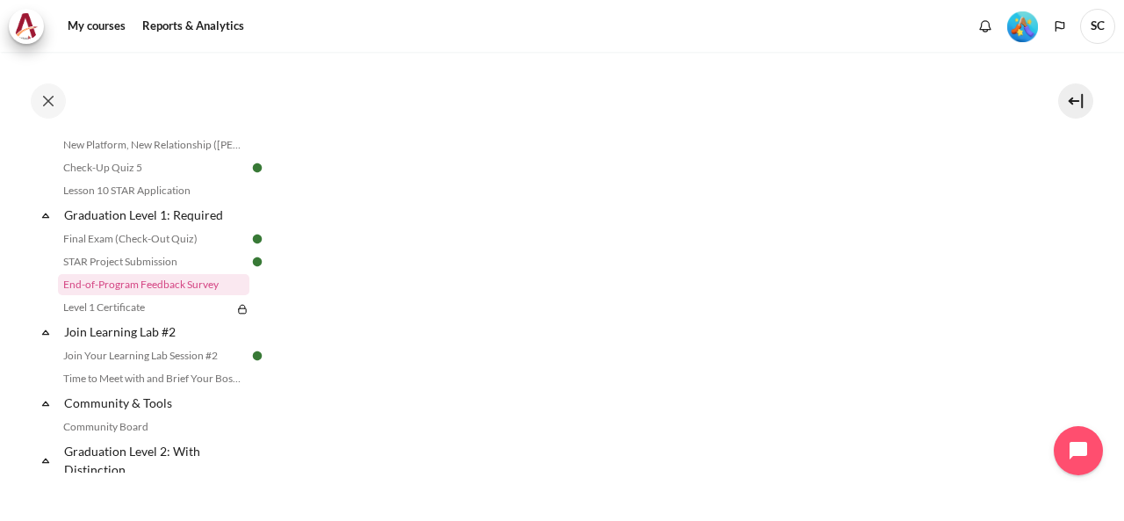
scroll to position [0, 0]
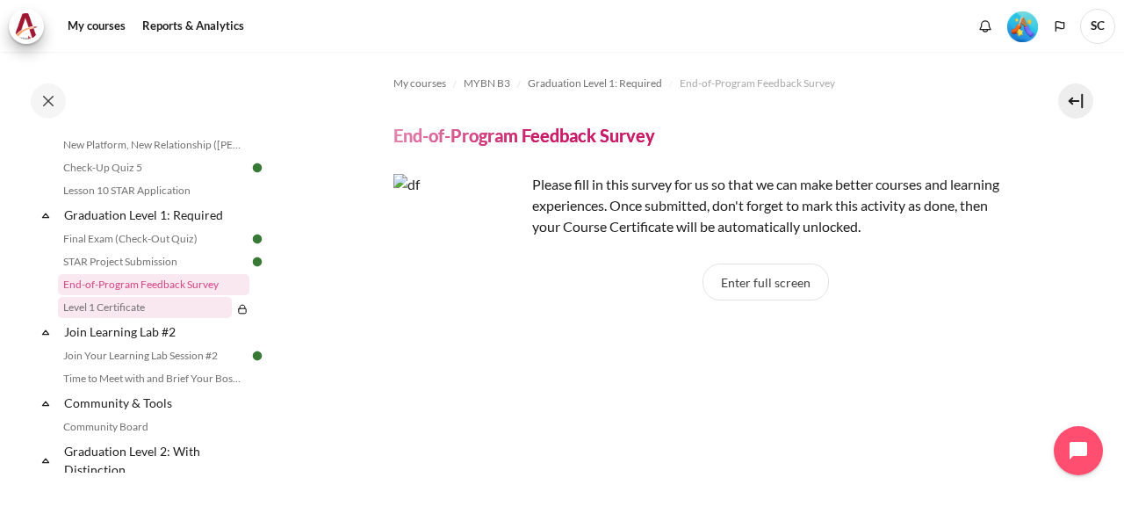
click at [181, 318] on link "Level 1 Certificate" at bounding box center [145, 307] width 174 height 21
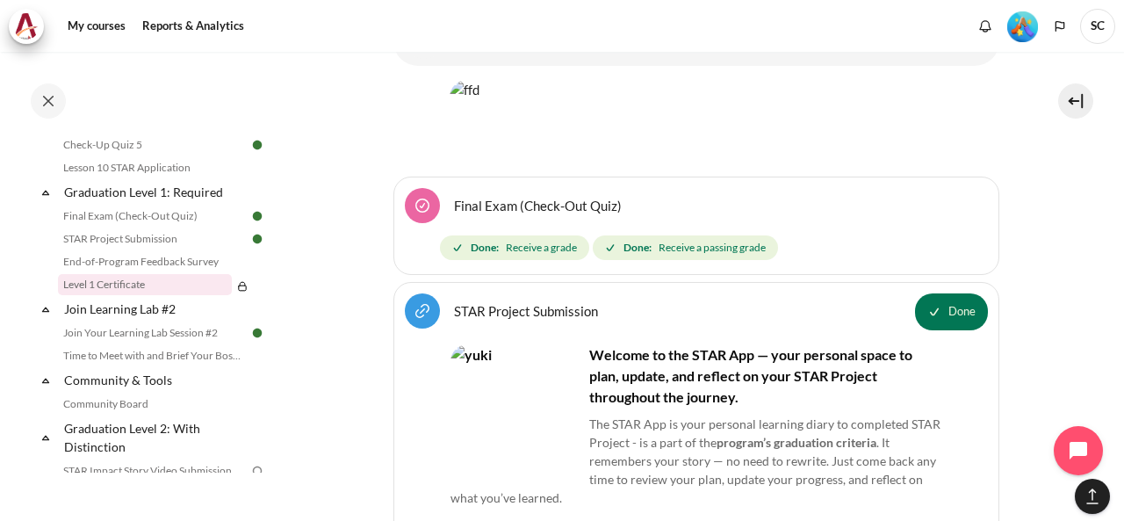
scroll to position [2268, 0]
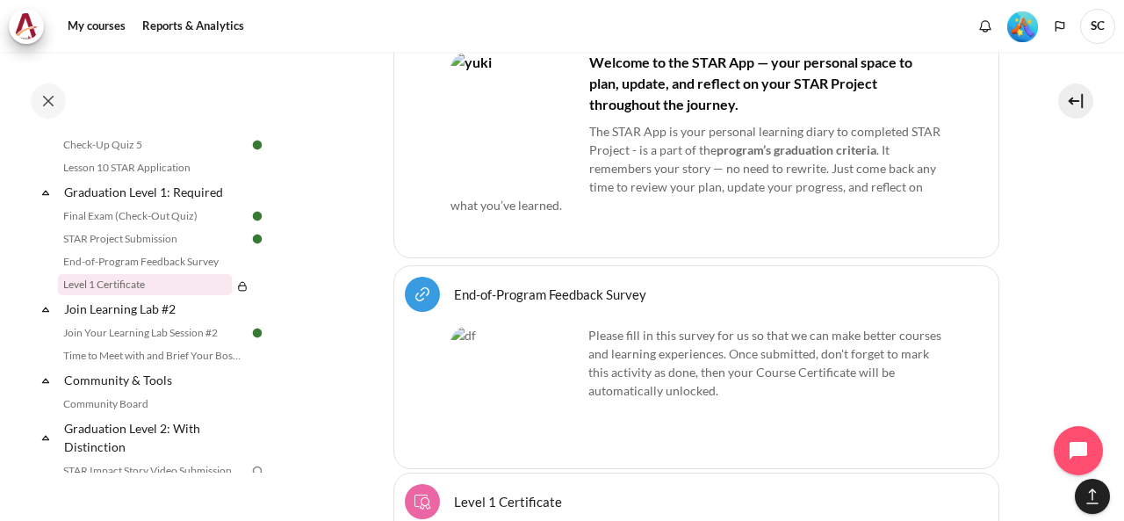
click at [609, 285] on link "End-of-Program Feedback Survey URL" at bounding box center [550, 293] width 192 height 17
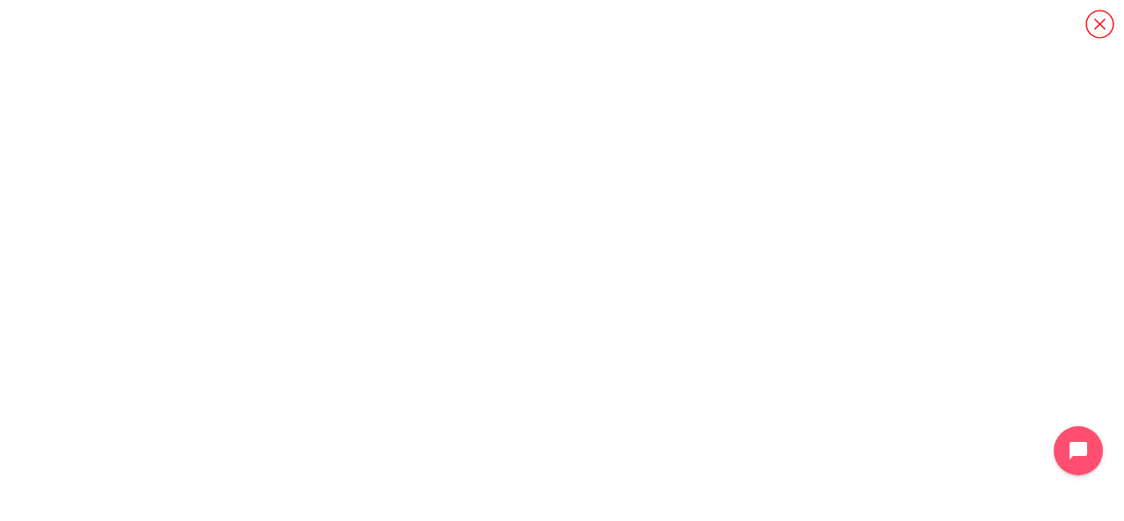
scroll to position [1714, 0]
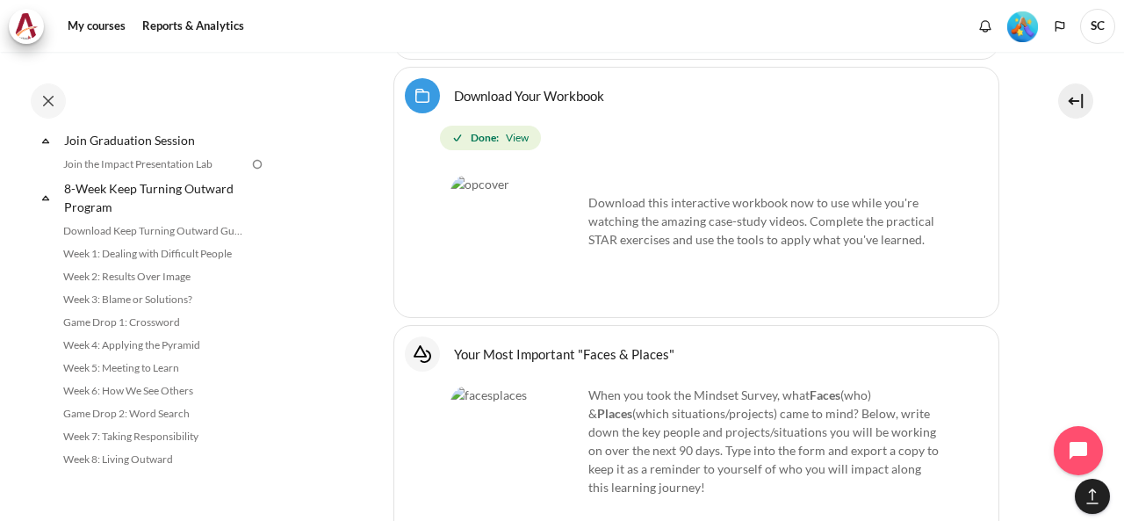
scroll to position [1840, 0]
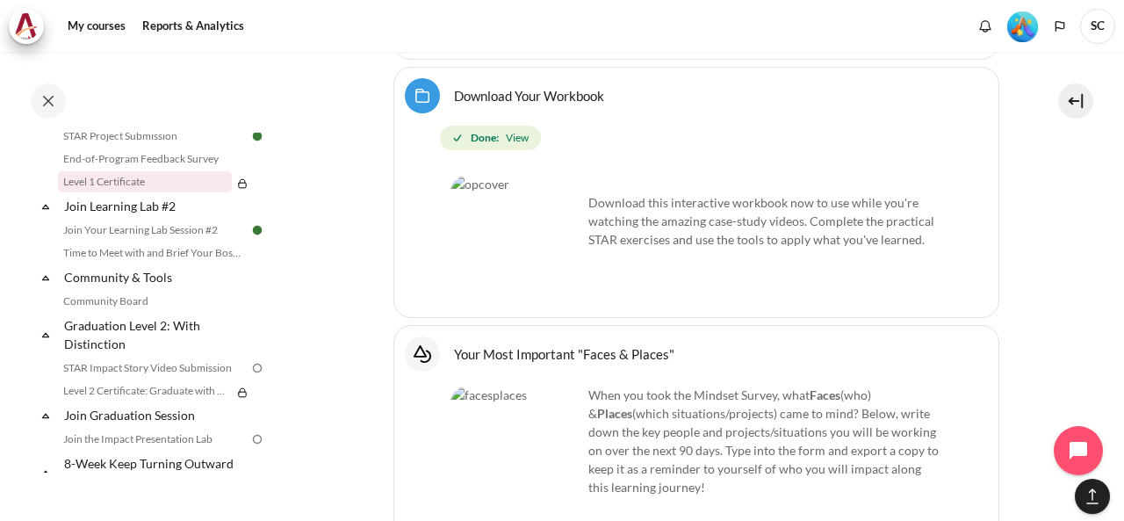
click at [169, 192] on link "Level 1 Certificate" at bounding box center [145, 181] width 174 height 21
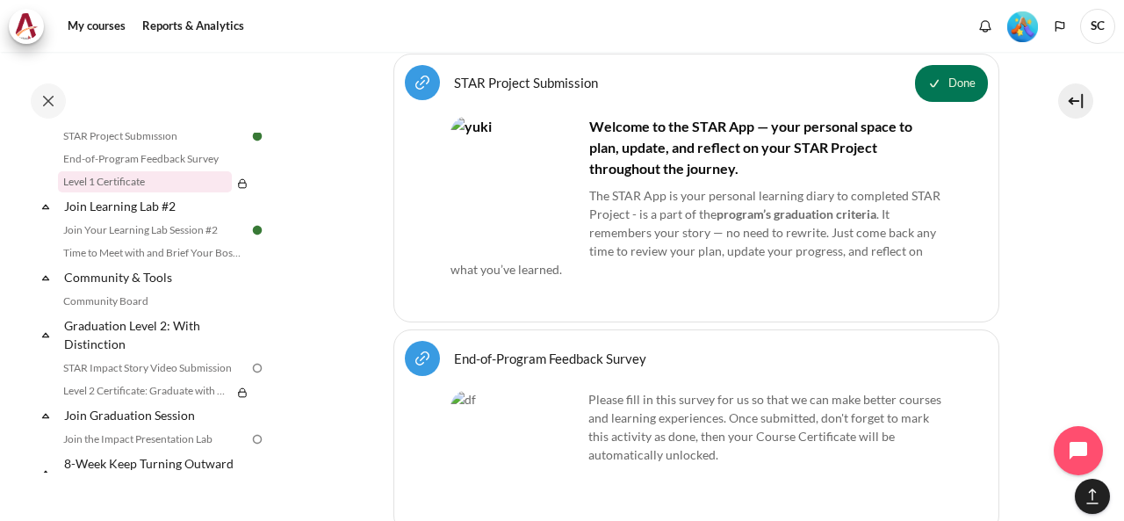
scroll to position [2496, 0]
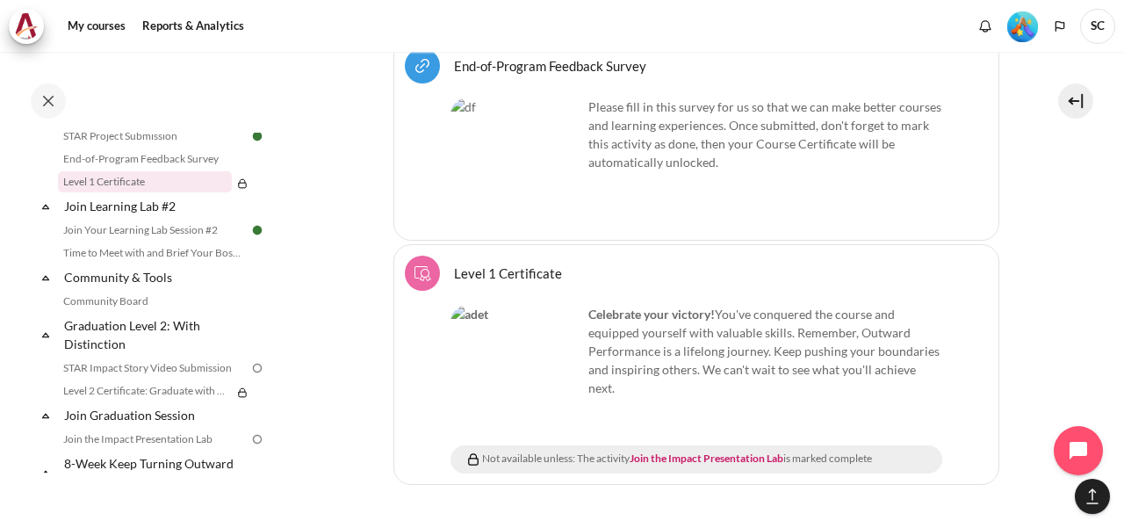
click at [549, 329] on img "Content" at bounding box center [516, 371] width 132 height 132
click at [659, 305] on div "Celebrate your victory! You've conquered the course and equipped yourself with …" at bounding box center [696, 351] width 492 height 92
click at [162, 449] on link "Join the Impact Presentation Lab" at bounding box center [153, 438] width 191 height 21
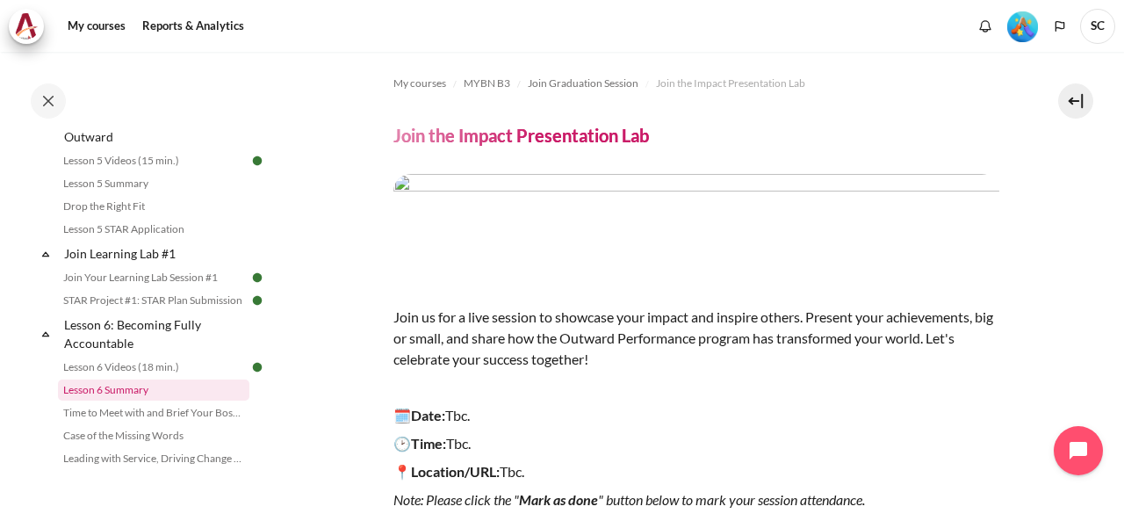
scroll to position [1117, 0]
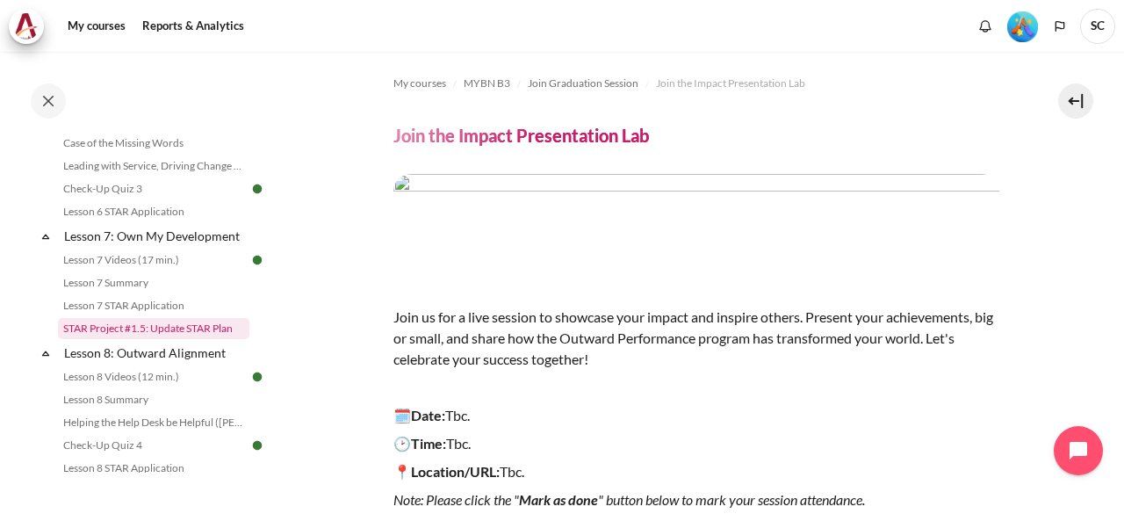
click at [209, 339] on link "STAR Project #1.5: Update STAR Plan" at bounding box center [153, 328] width 191 height 21
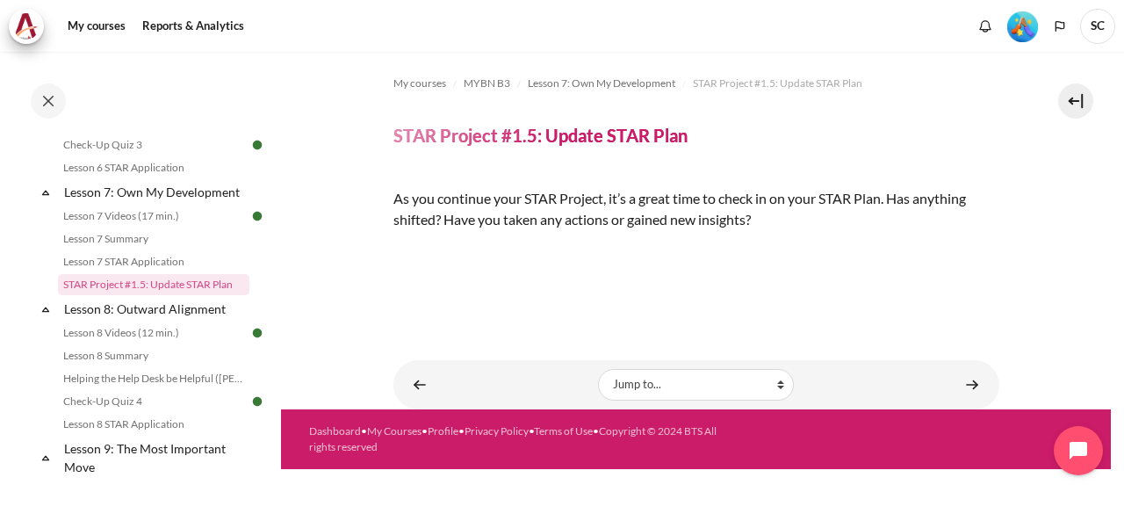
scroll to position [868, 0]
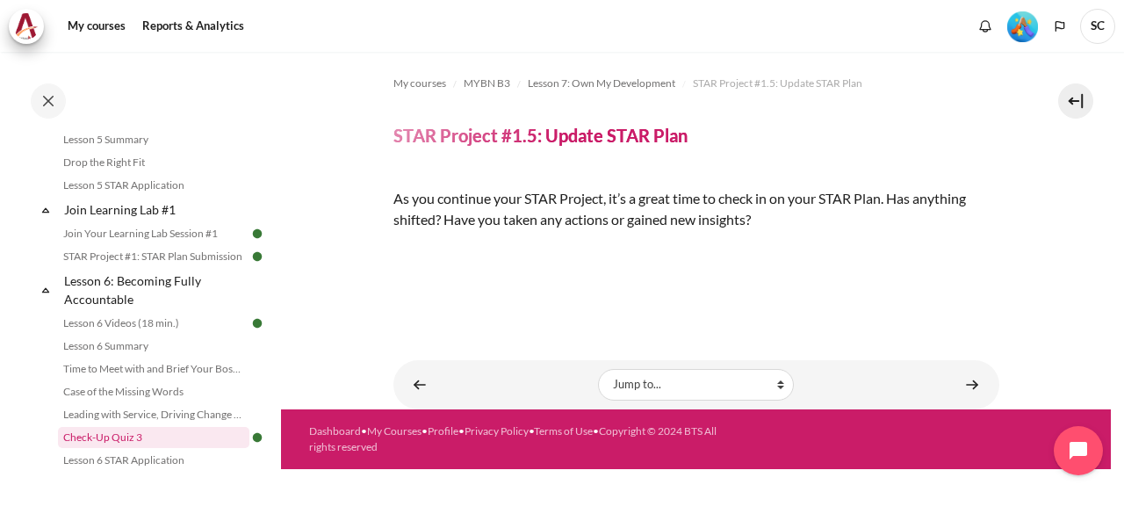
click at [177, 448] on link "Check-Up Quiz 3" at bounding box center [153, 437] width 191 height 21
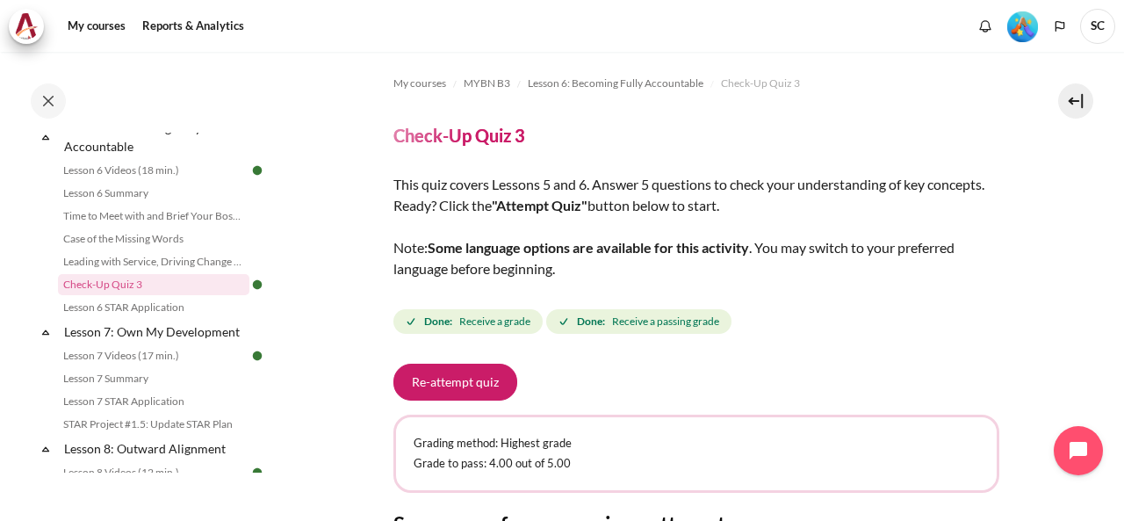
scroll to position [292, 0]
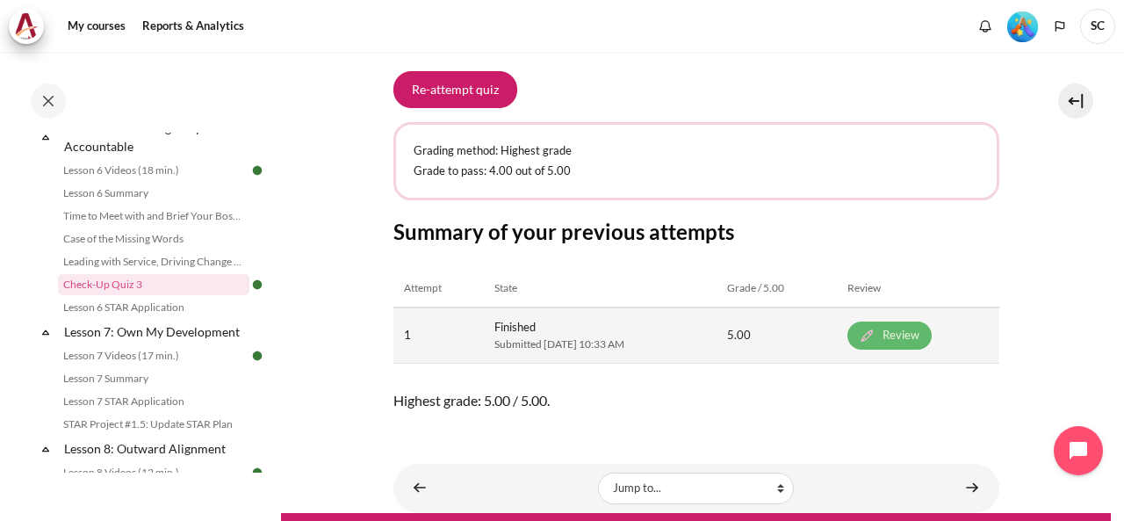
click at [908, 332] on link "Review" at bounding box center [889, 335] width 84 height 28
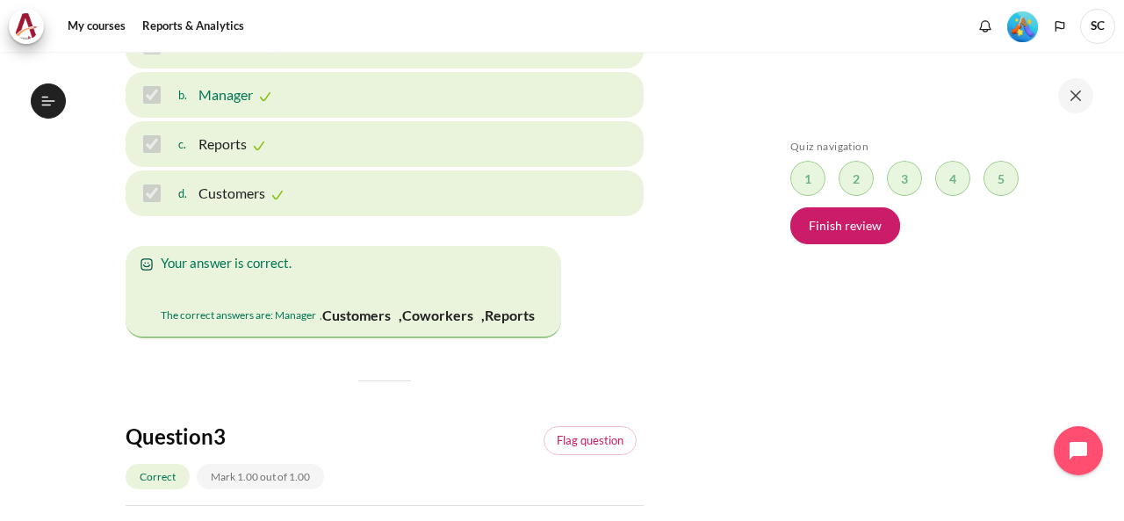
scroll to position [878, 0]
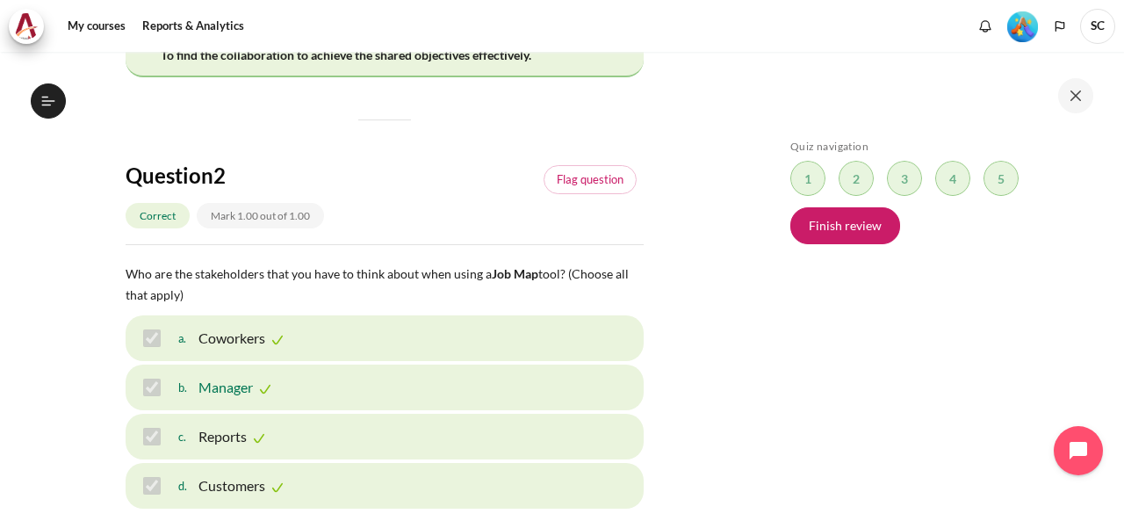
click at [787, 334] on div "Skip Quiz navigation Quiz navigation Question 1 This page Question 2 This page …" at bounding box center [937, 299] width 312 height 319
drag, startPoint x: 560, startPoint y: 295, endPoint x: 498, endPoint y: 229, distance: 90.7
click at [542, 227] on div "Question 2 Correct Mark 1.00 out of 1.00 Flag question" at bounding box center [385, 203] width 518 height 83
drag, startPoint x: 421, startPoint y: 290, endPoint x: 419, endPoint y: 210, distance: 79.9
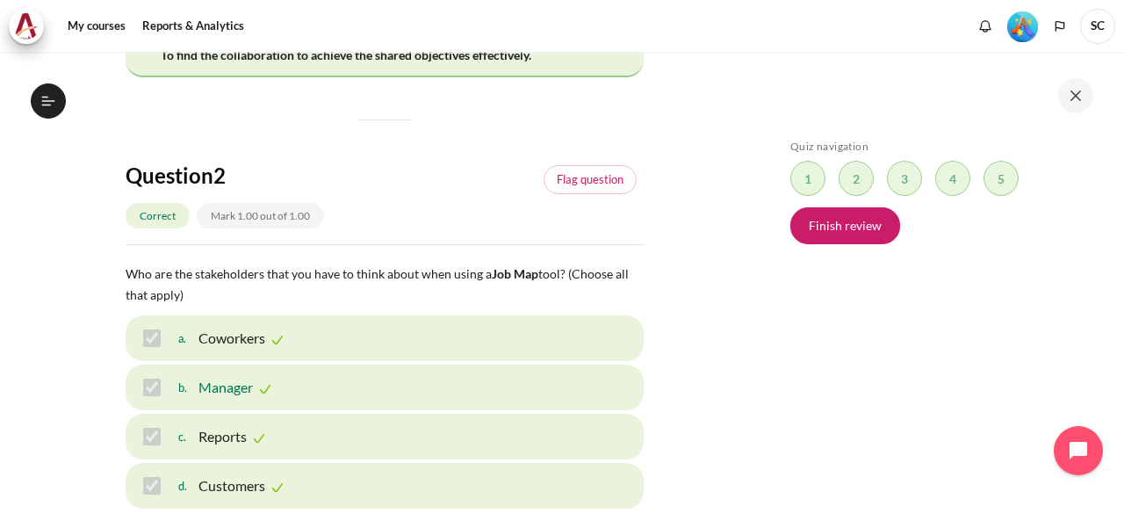
click at [758, 308] on div "Skip Quiz navigation Quiz navigation Question 1 This page Question 2 This page …" at bounding box center [939, 286] width 369 height 468
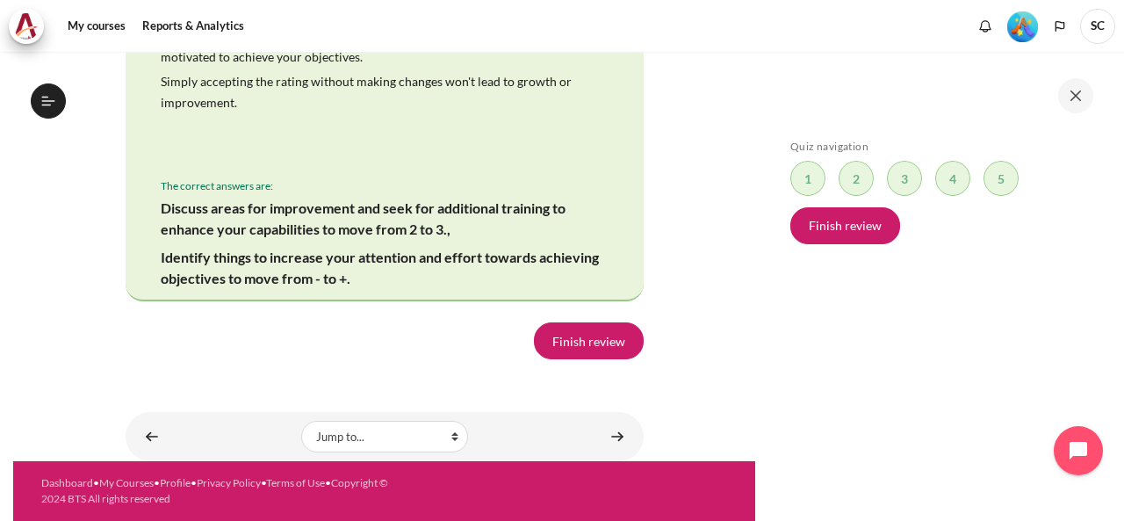
scroll to position [4054, 0]
drag, startPoint x: 50, startPoint y: 106, endPoint x: 42, endPoint y: 112, distance: 10.0
click at [50, 106] on icon at bounding box center [48, 101] width 16 height 16
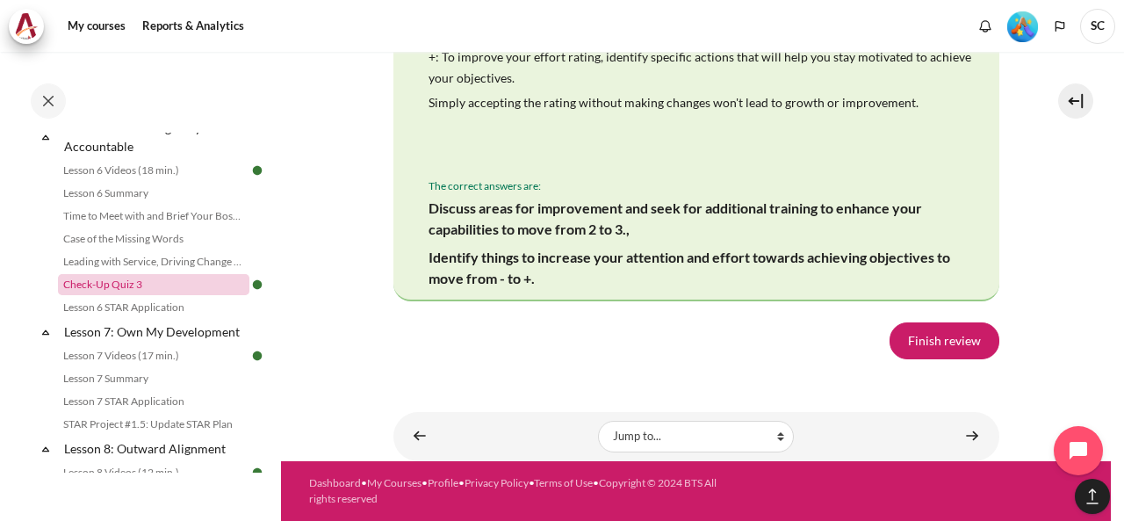
scroll to position [4031, 0]
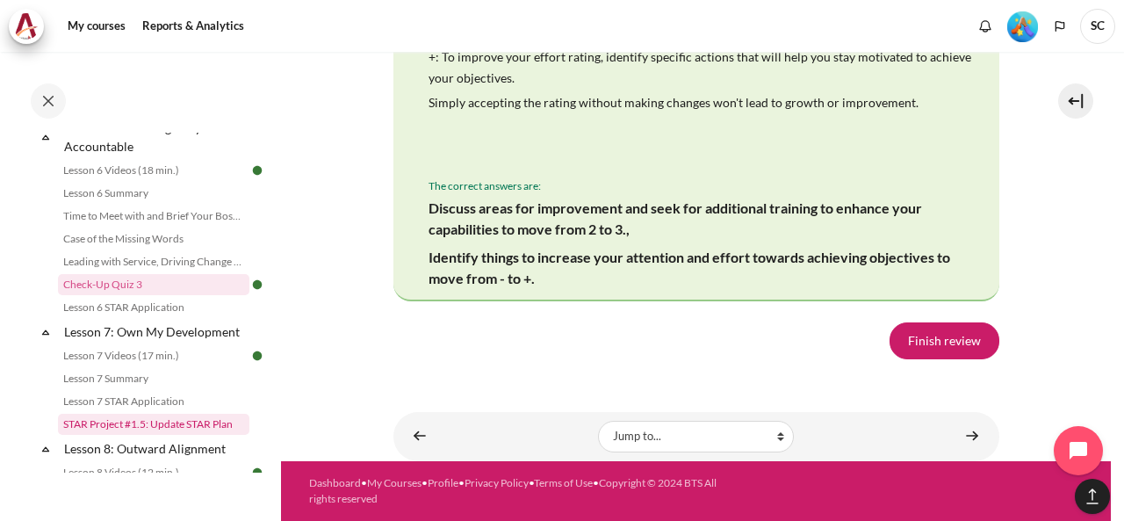
click at [182, 435] on link "STAR Project #1.5: Update STAR Plan" at bounding box center [153, 423] width 191 height 21
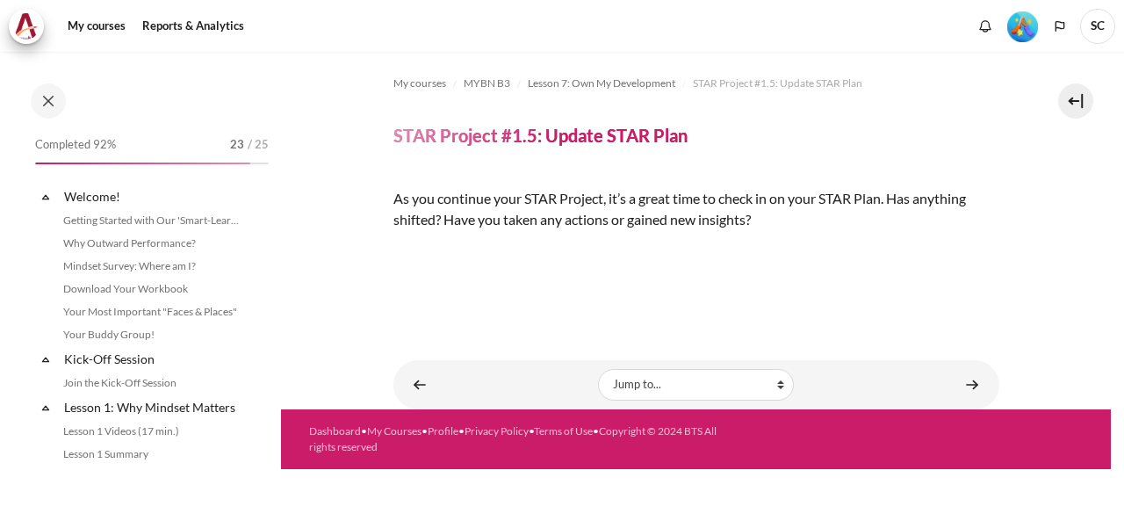
scroll to position [1160, 0]
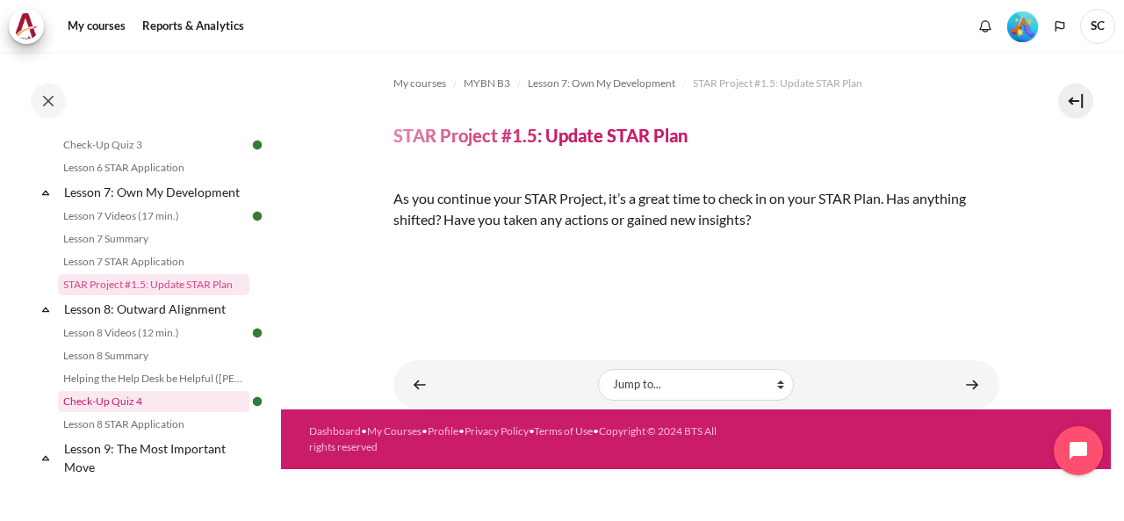
click at [158, 412] on link "Check-Up Quiz 4" at bounding box center [153, 401] width 191 height 21
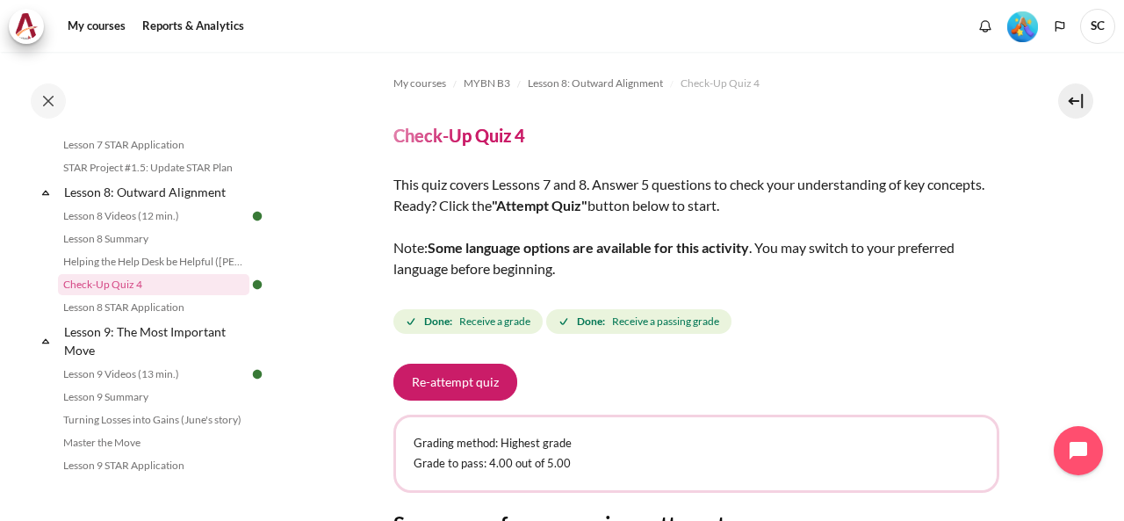
scroll to position [292, 0]
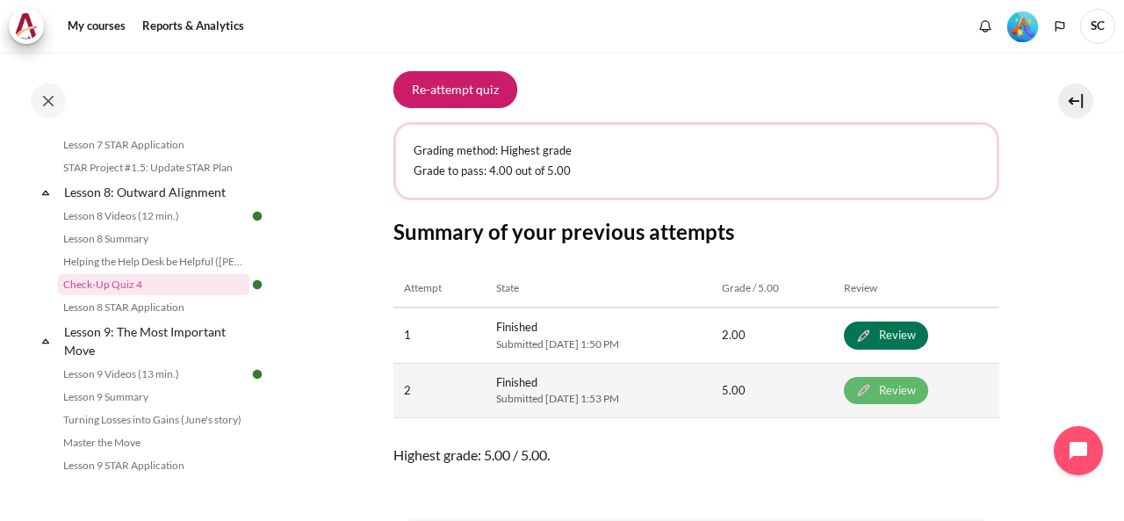
click at [915, 385] on link "Review" at bounding box center [886, 391] width 84 height 28
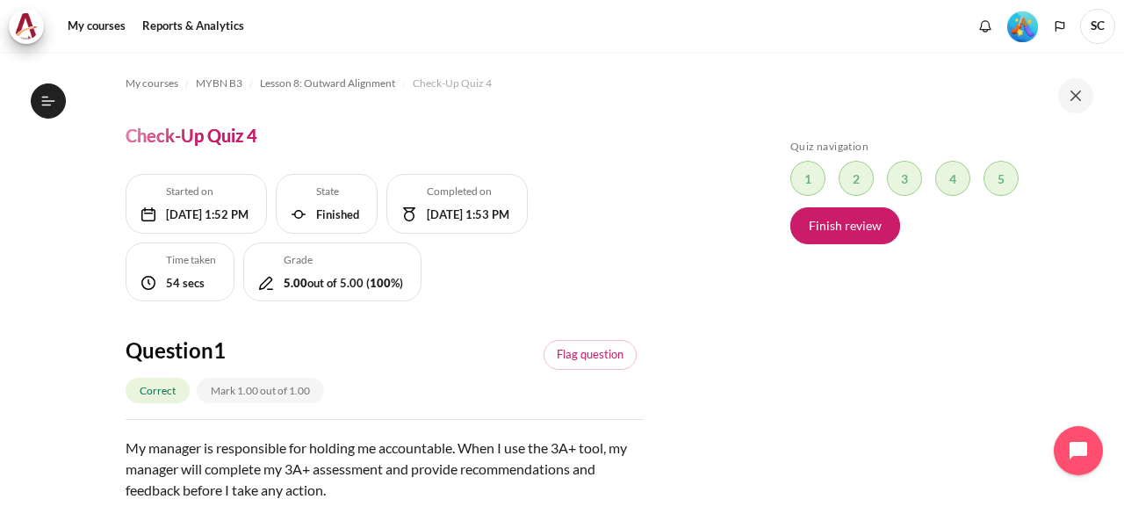
scroll to position [292, 0]
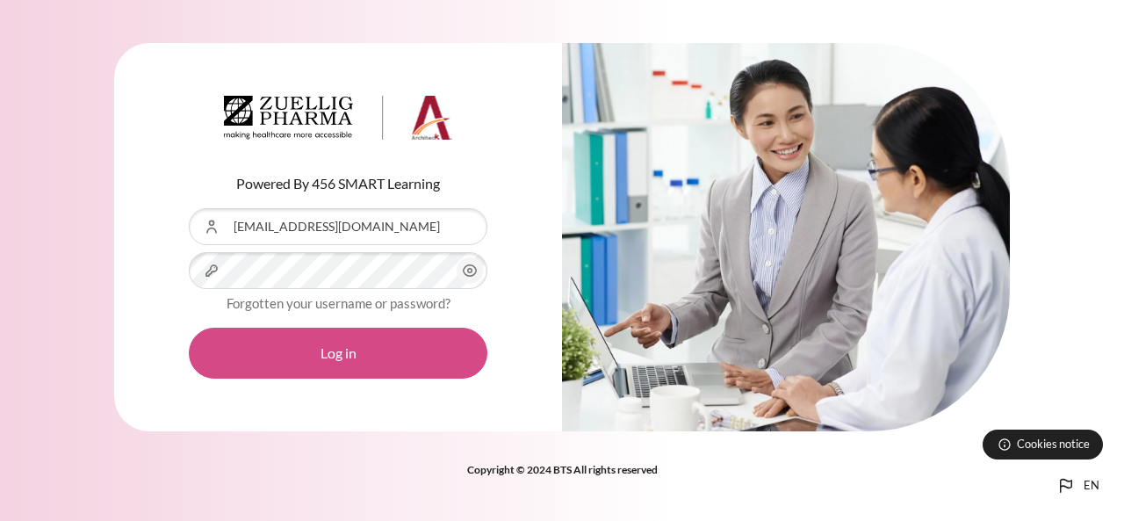
click at [346, 368] on button "Log in" at bounding box center [338, 352] width 298 height 51
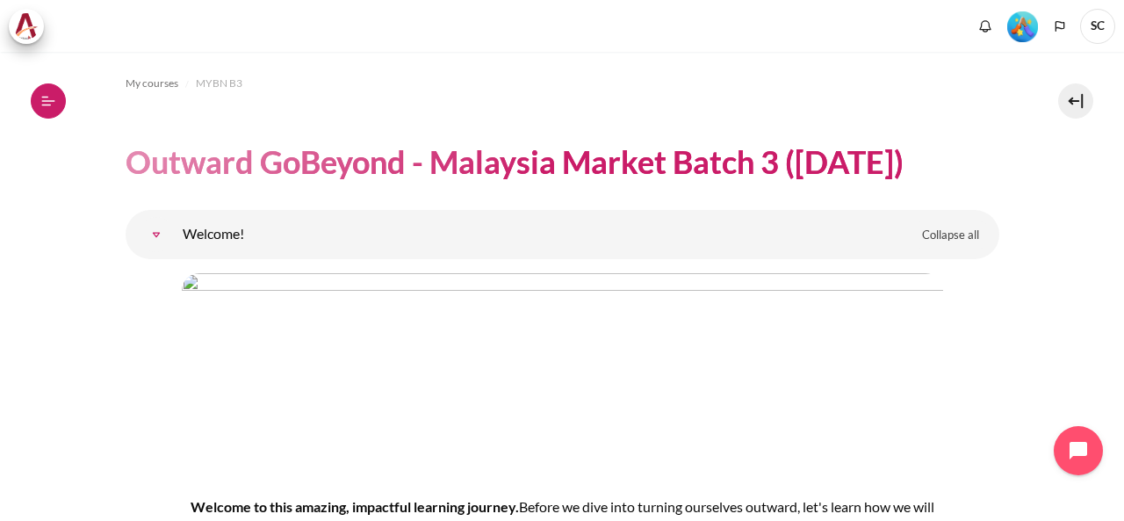
click at [46, 100] on icon at bounding box center [48, 100] width 13 height 1
click at [44, 103] on icon at bounding box center [48, 101] width 16 height 16
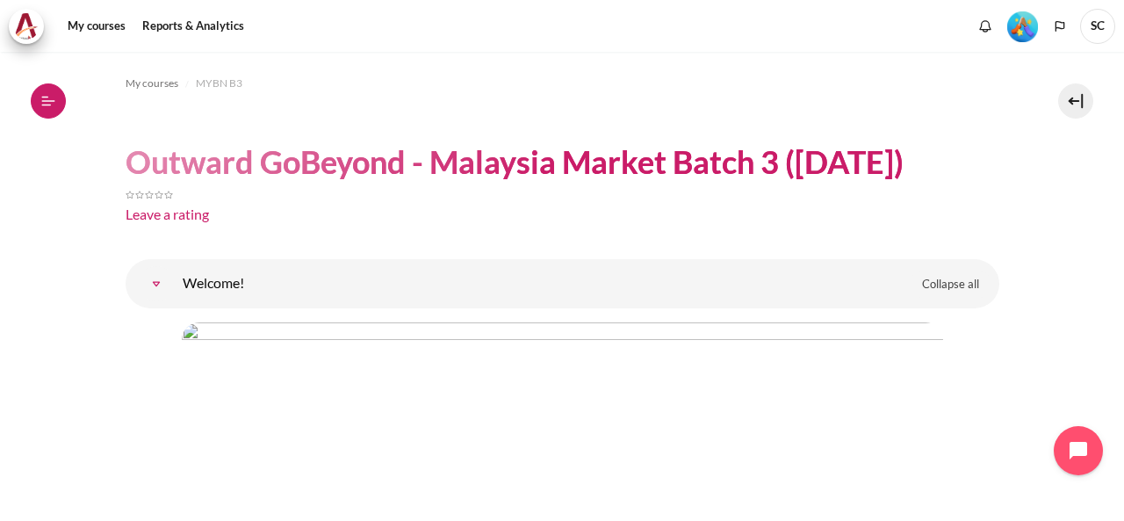
click at [54, 111] on button "Open course index" at bounding box center [48, 100] width 35 height 35
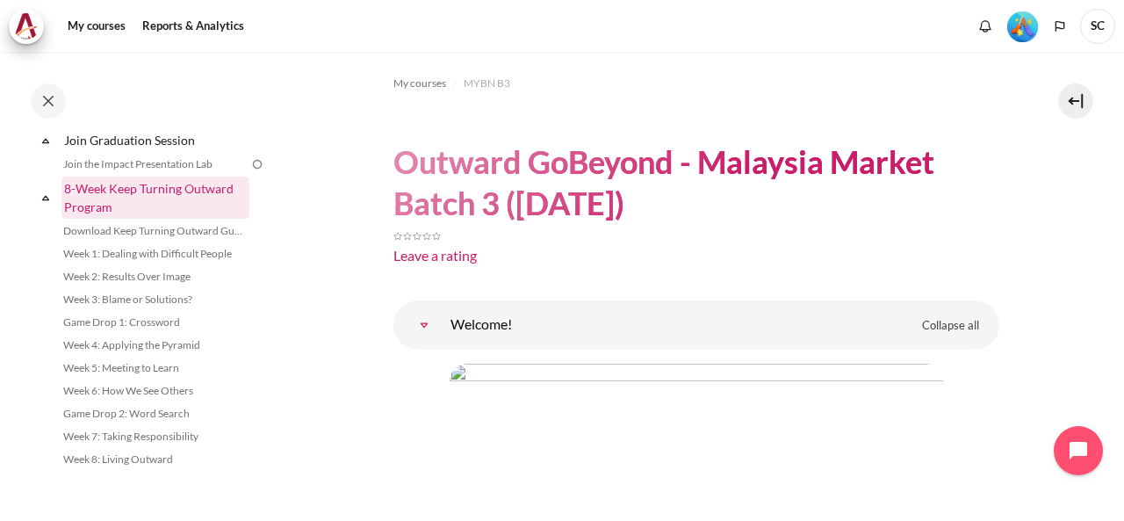
scroll to position [1840, 0]
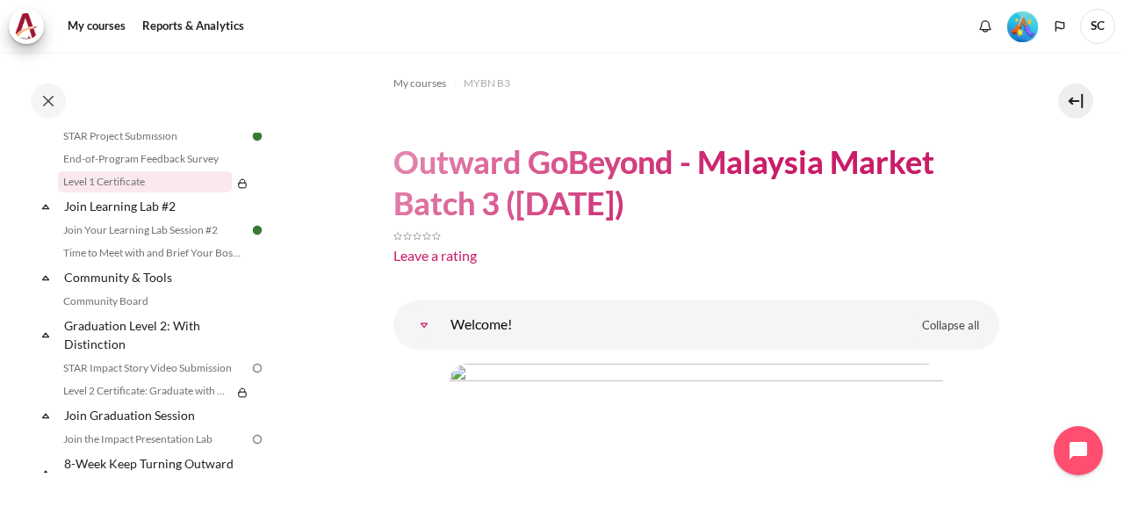
click at [133, 192] on link "Level 1 Certificate" at bounding box center [145, 181] width 174 height 21
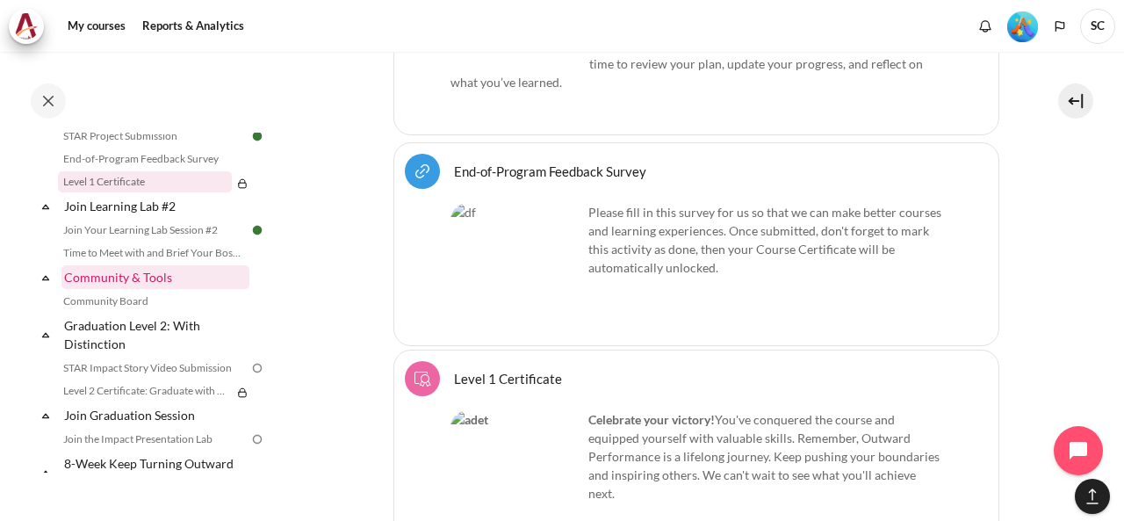
scroll to position [1547, 0]
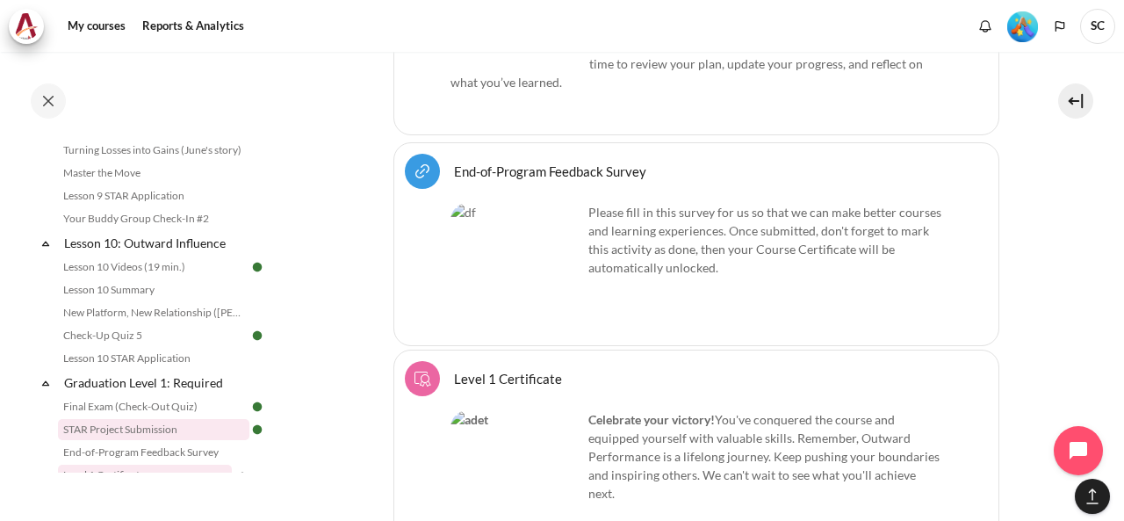
click at [162, 440] on link "STAR Project Submission" at bounding box center [153, 429] width 191 height 21
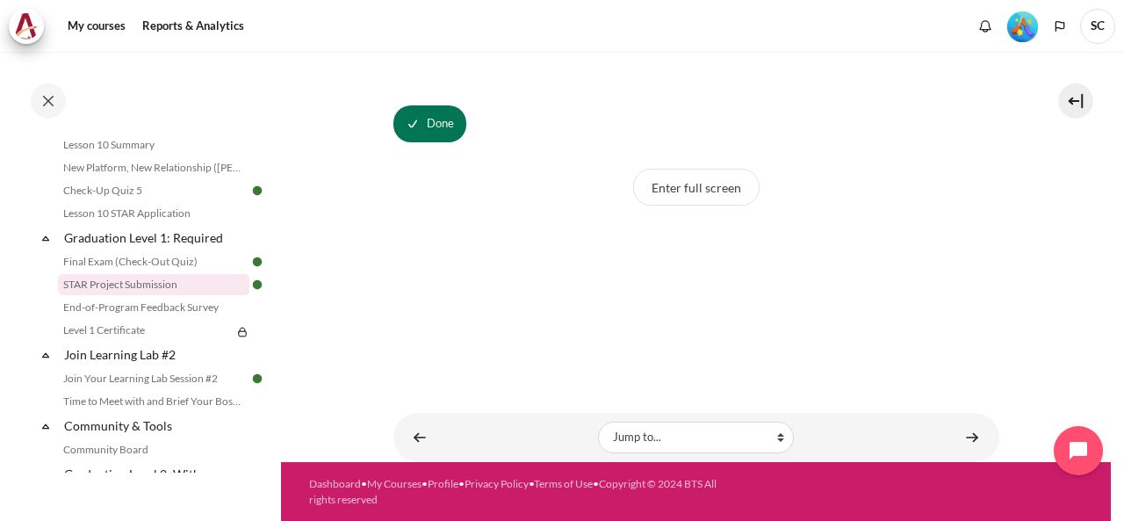
scroll to position [119, 0]
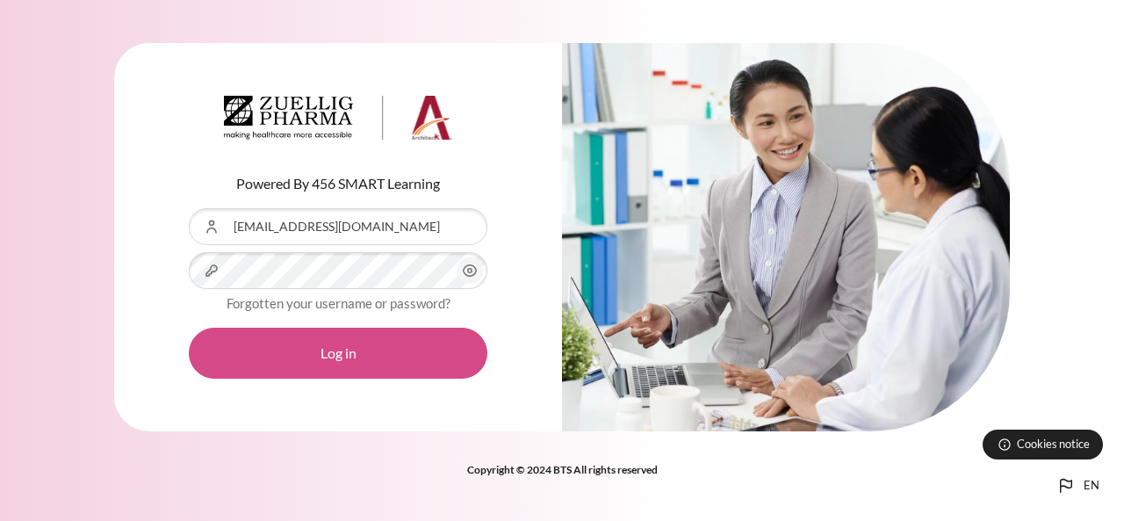
click at [302, 343] on button "Log in" at bounding box center [338, 352] width 298 height 51
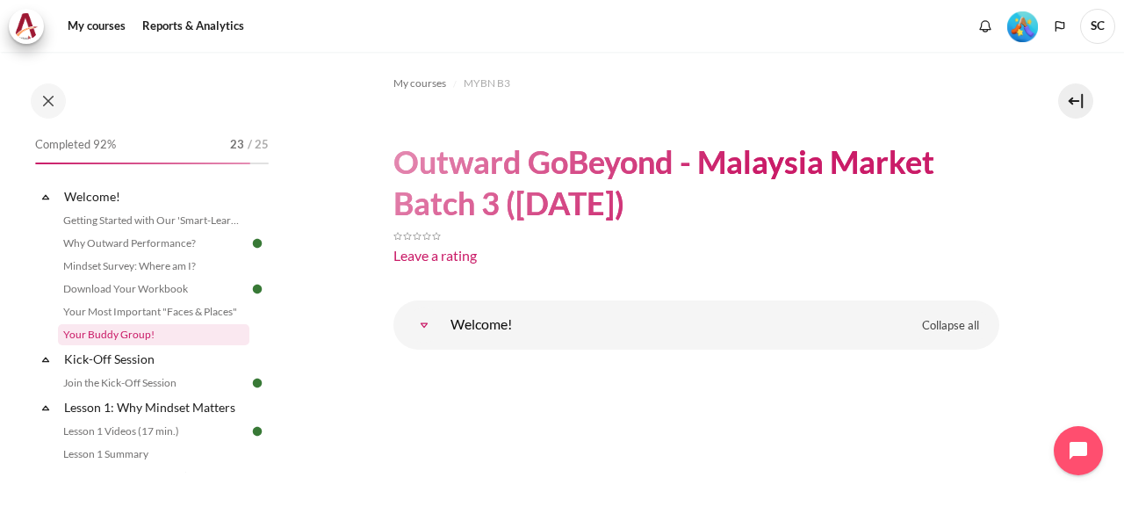
scroll to position [292, 0]
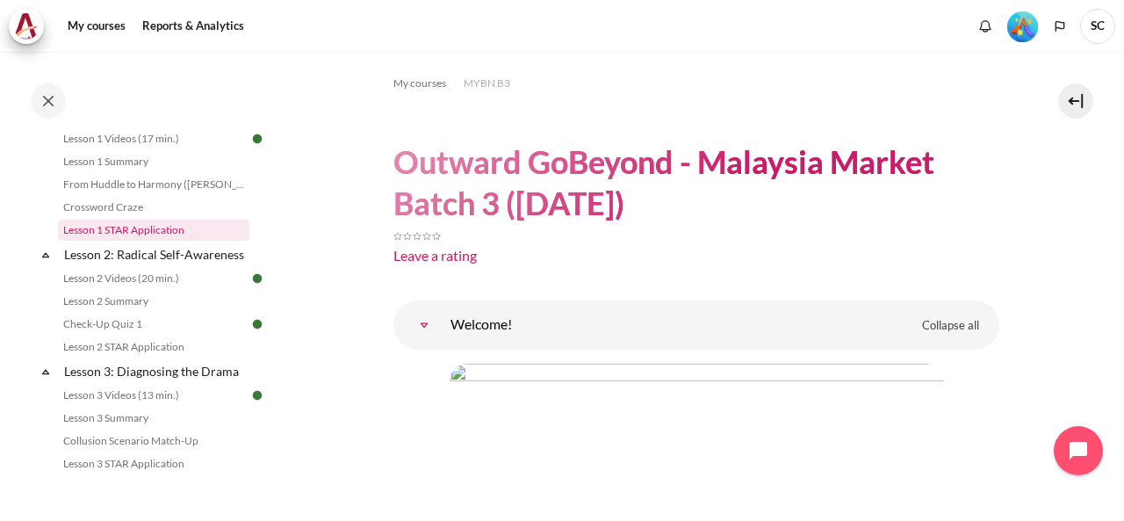
click at [160, 231] on link "Lesson 1 STAR Application" at bounding box center [153, 229] width 191 height 21
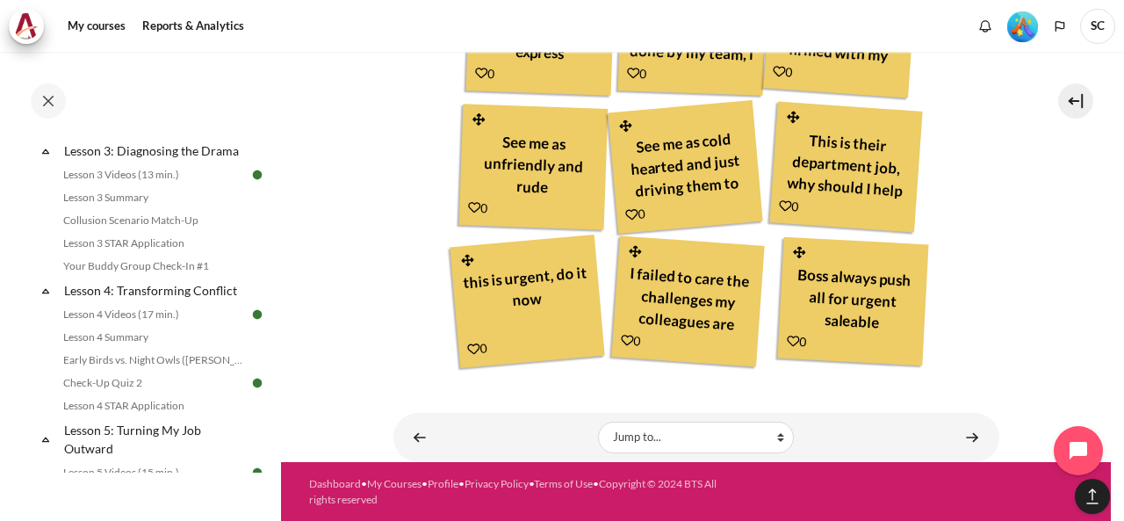
scroll to position [805, 0]
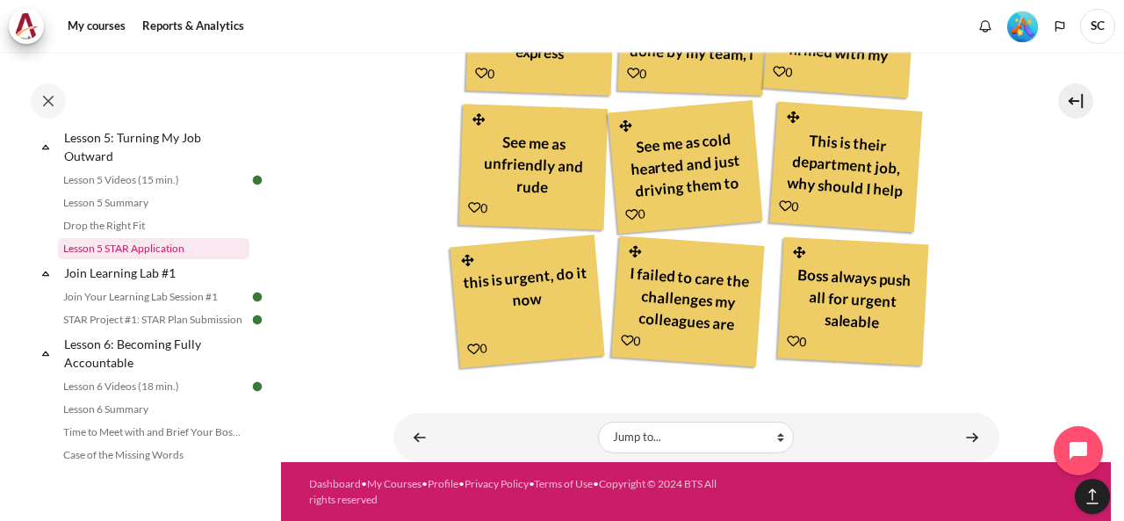
click at [181, 259] on link "Lesson 5 STAR Application" at bounding box center [153, 248] width 191 height 21
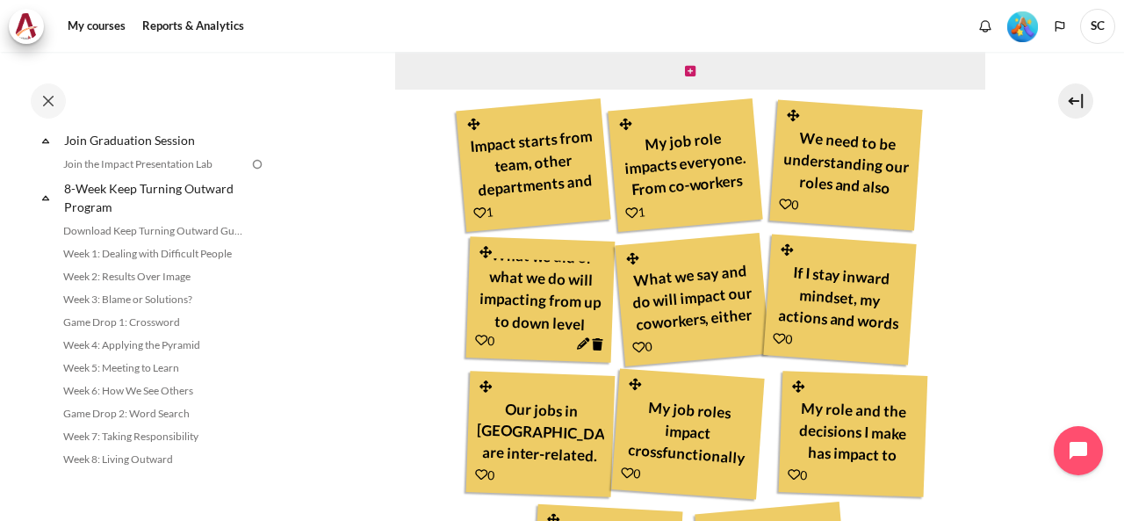
scroll to position [1840, 0]
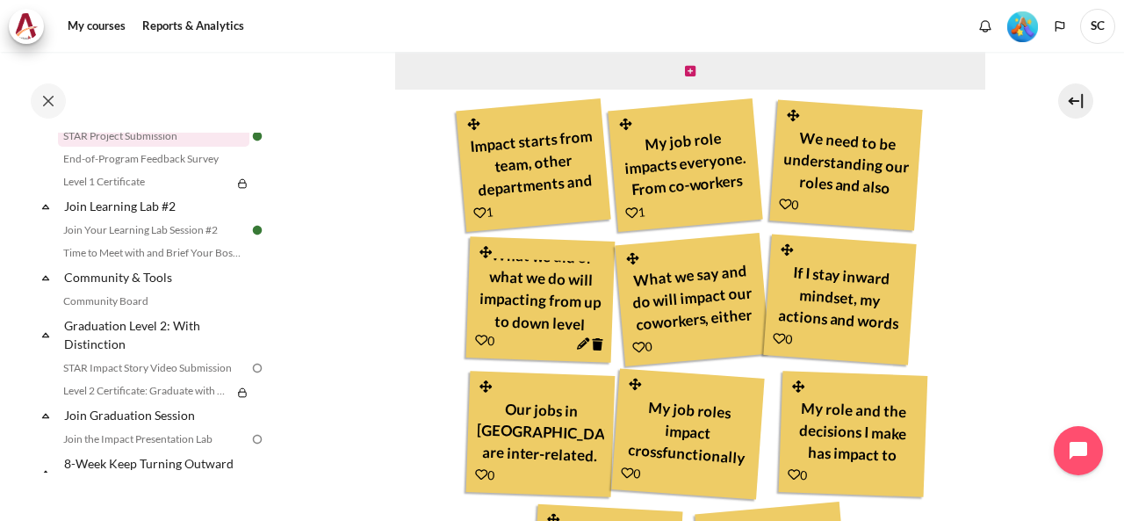
click at [165, 147] on link "STAR Project Submission" at bounding box center [153, 136] width 191 height 21
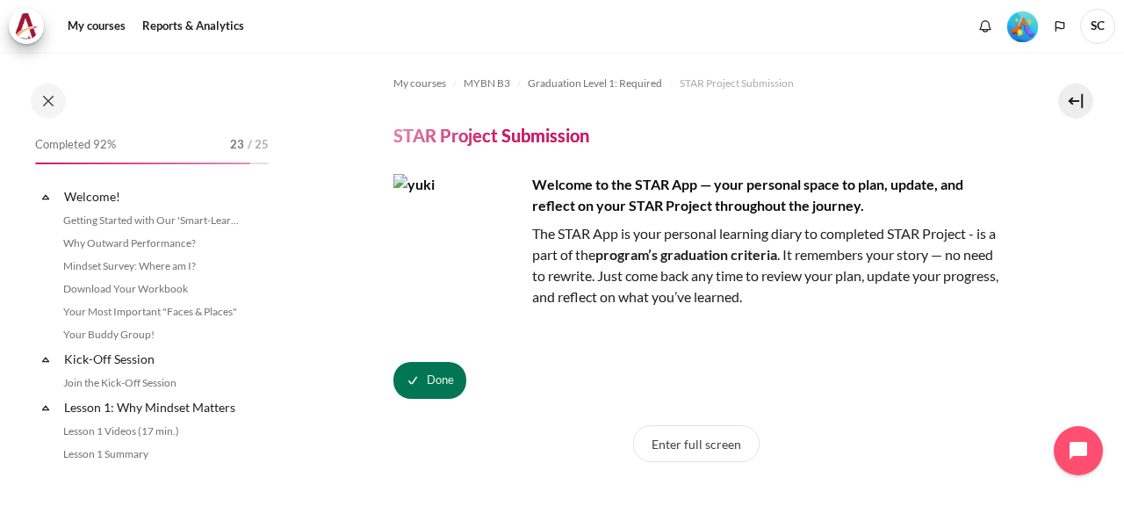
scroll to position [1692, 0]
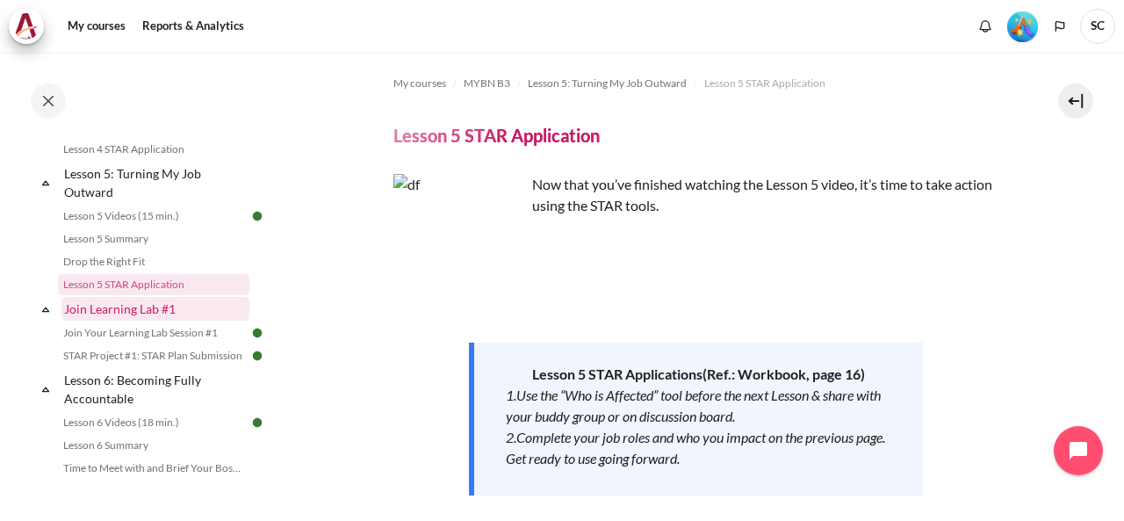
scroll to position [1062, 0]
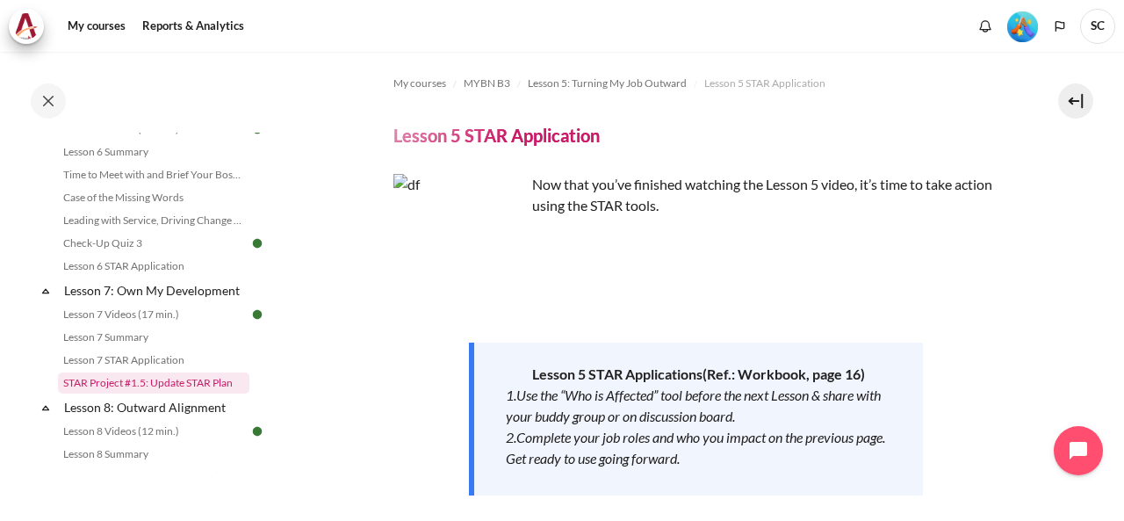
click at [211, 393] on link "STAR Project #1.5: Update STAR Plan" at bounding box center [153, 382] width 191 height 21
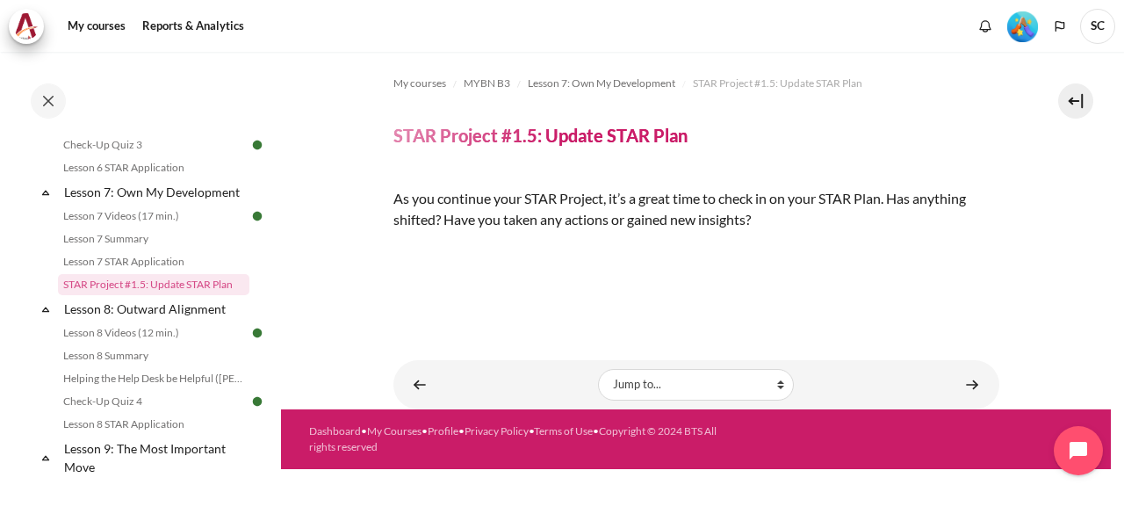
click at [393, 249] on img "Content" at bounding box center [393, 249] width 0 height 0
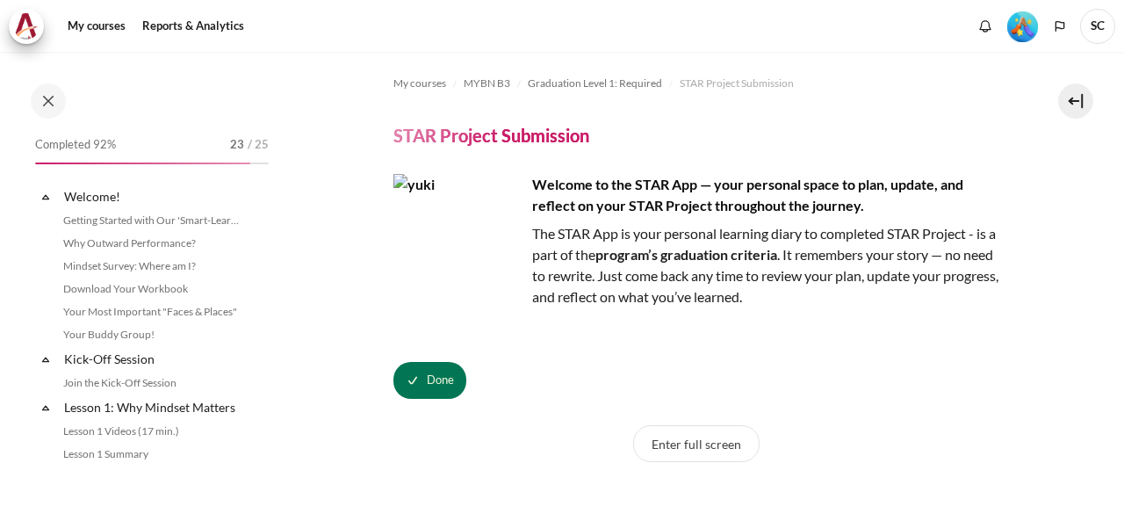
scroll to position [1692, 0]
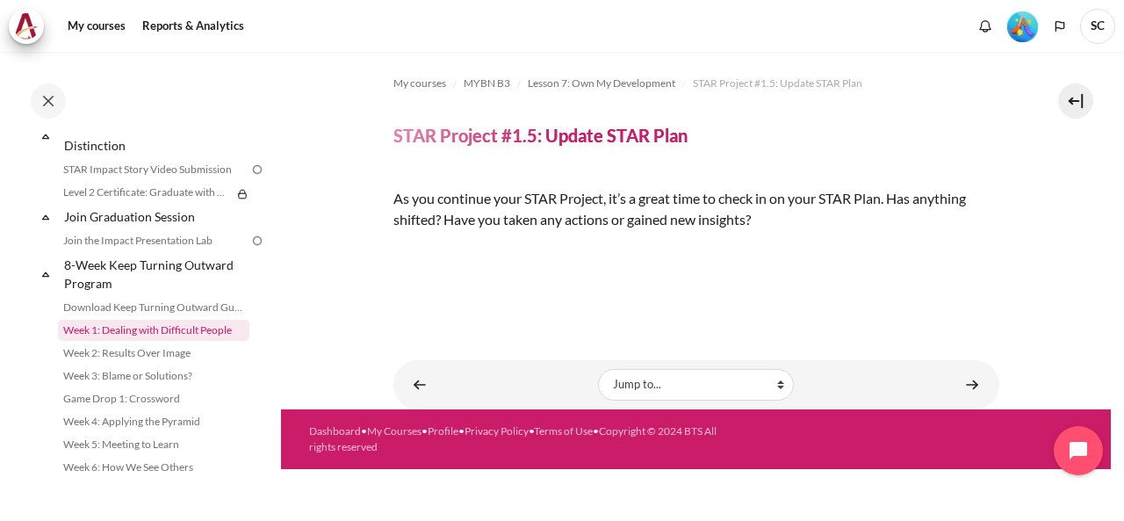
scroll to position [1746, 0]
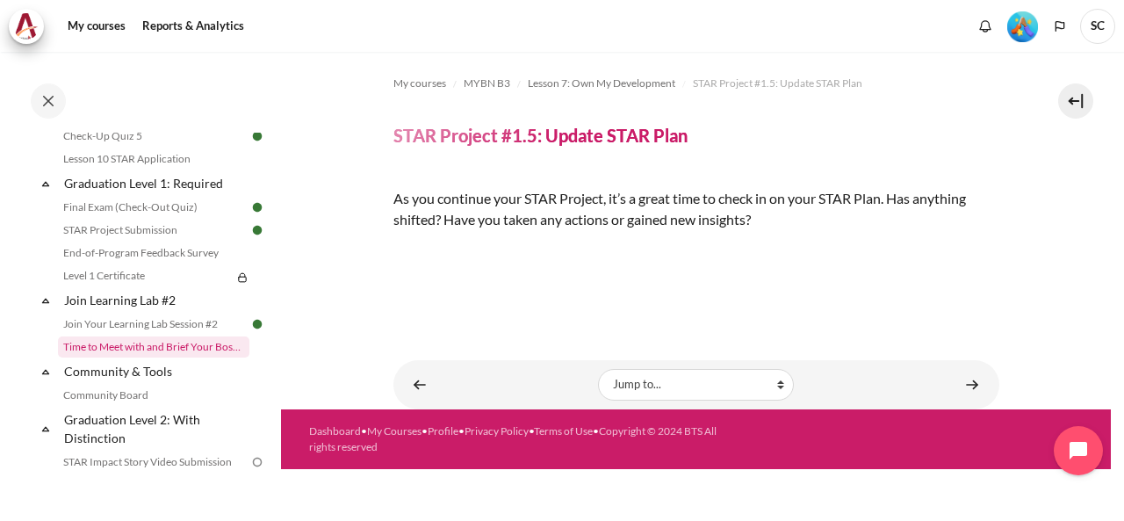
click at [207, 357] on link "Time to Meet with and Brief Your Boss #2" at bounding box center [153, 346] width 191 height 21
